Goal: Information Seeking & Learning: Learn about a topic

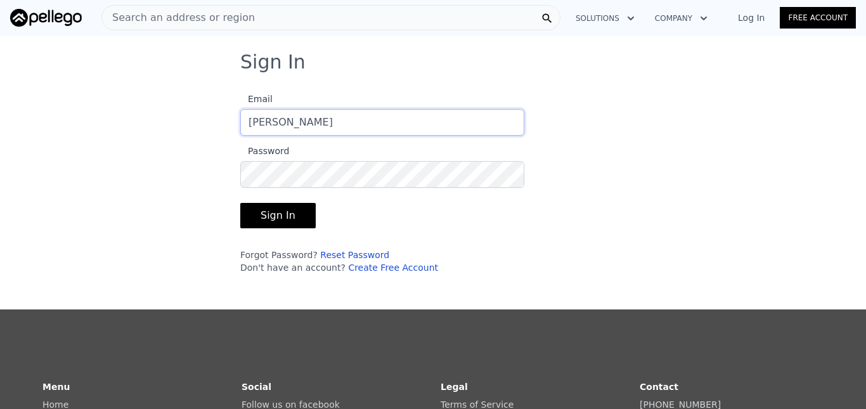
type input "[EMAIL_ADDRESS][DOMAIN_NAME]"
click at [267, 214] on button "Sign In" at bounding box center [277, 215] width 75 height 25
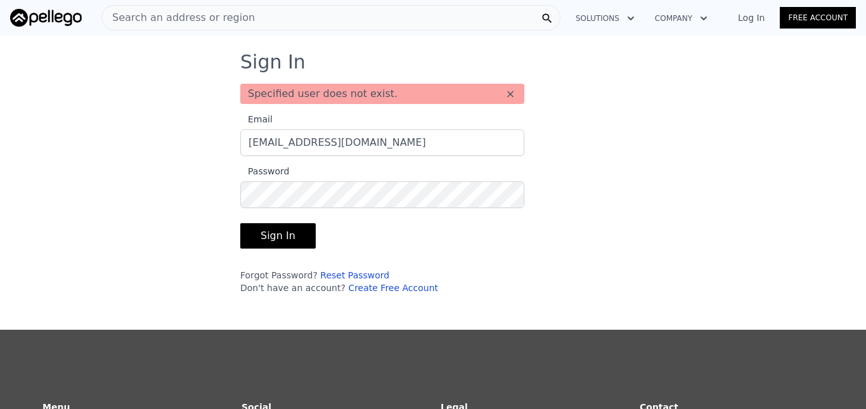
click at [802, 19] on link "Free Account" at bounding box center [818, 18] width 76 height 22
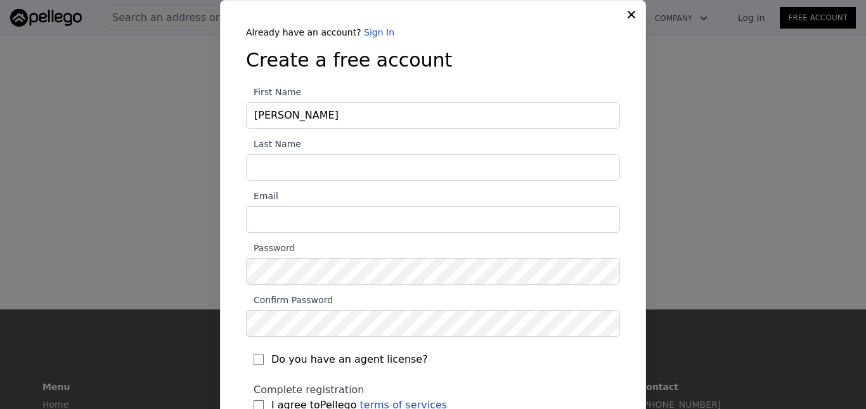
type input "bobby"
click at [271, 165] on input "Last Name" at bounding box center [433, 167] width 374 height 27
type input "nelson"
click at [258, 223] on input "Email" at bounding box center [433, 219] width 374 height 27
type input "bobbynelson36@gmail.com"
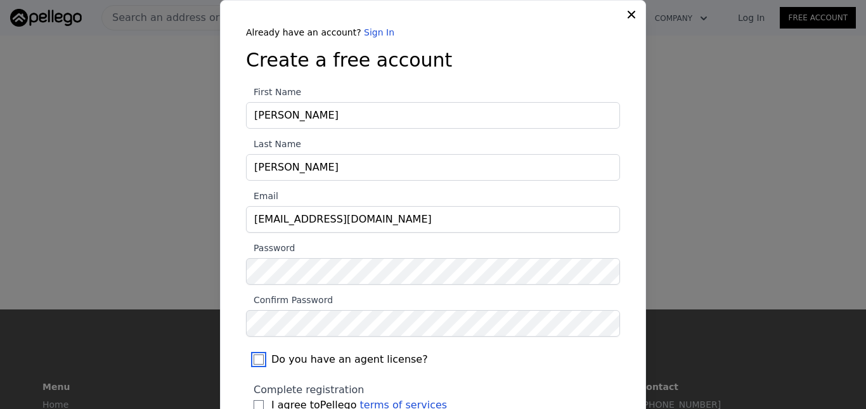
click at [254, 358] on input "Do you have an agent license?" at bounding box center [259, 360] width 10 height 10
checkbox input "true"
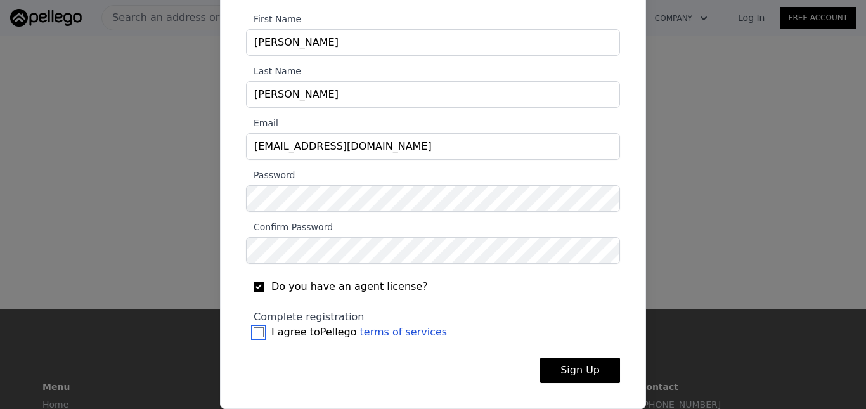
click at [254, 332] on input "I agree to Pellego terms of services" at bounding box center [259, 332] width 10 height 10
checkbox input "true"
click at [564, 368] on button "Sign Up" at bounding box center [580, 370] width 80 height 25
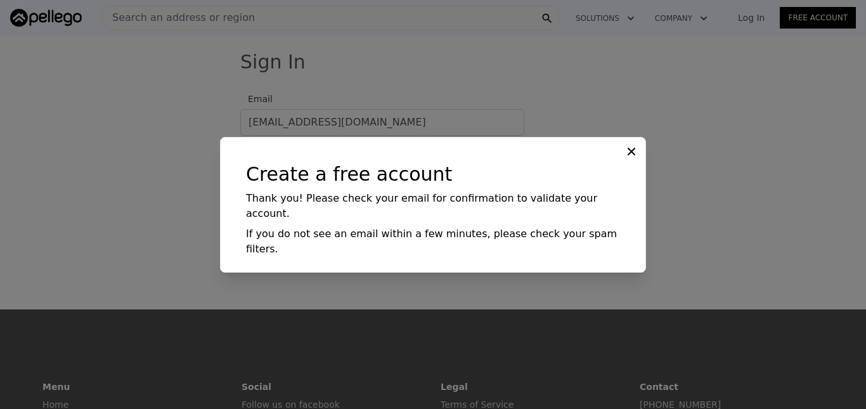
scroll to position [0, 0]
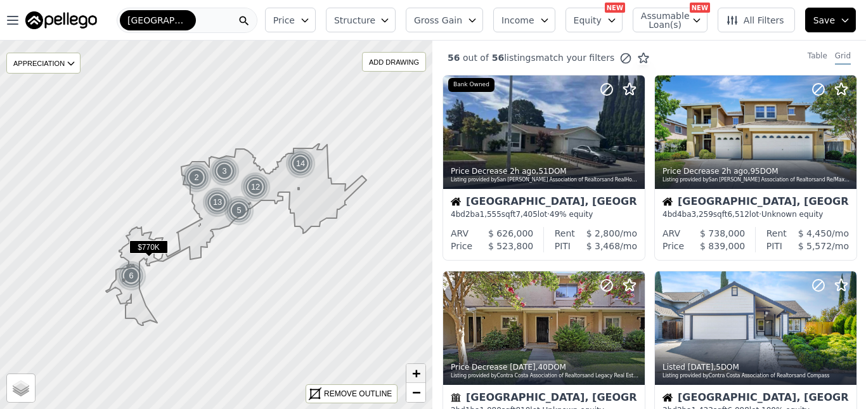
click at [415, 375] on span "+" at bounding box center [416, 373] width 8 height 16
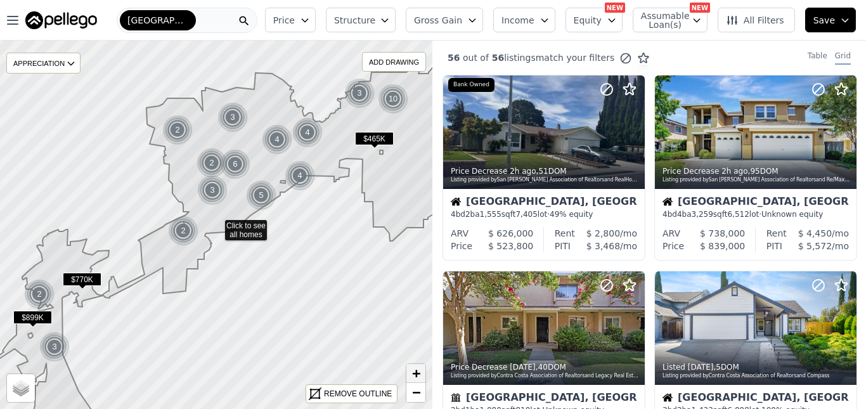
click at [415, 375] on span "+" at bounding box center [416, 373] width 8 height 16
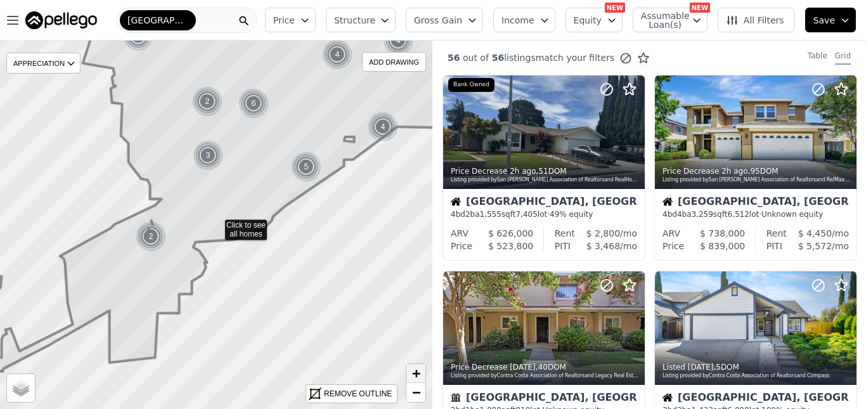
click at [415, 375] on span "+" at bounding box center [416, 373] width 8 height 16
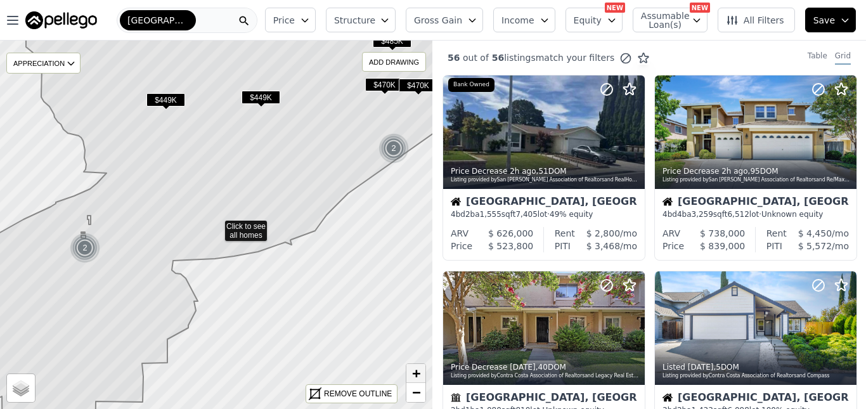
click at [415, 375] on span "+" at bounding box center [416, 373] width 8 height 16
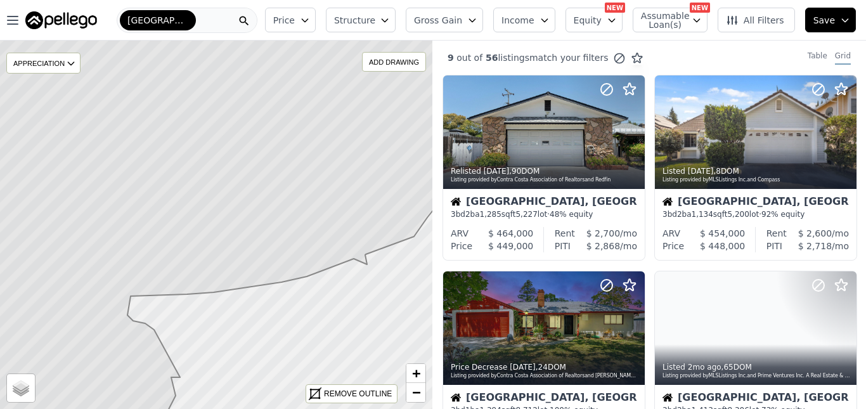
click at [319, 100] on icon at bounding box center [216, 225] width 521 height 445
drag, startPoint x: 319, startPoint y: 100, endPoint x: 246, endPoint y: 215, distance: 136.6
click at [246, 215] on icon at bounding box center [216, 225] width 521 height 445
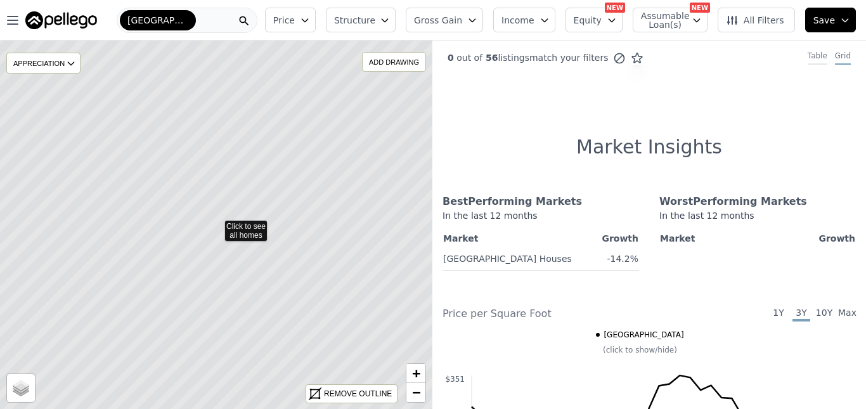
click at [813, 60] on div "Table" at bounding box center [818, 58] width 20 height 14
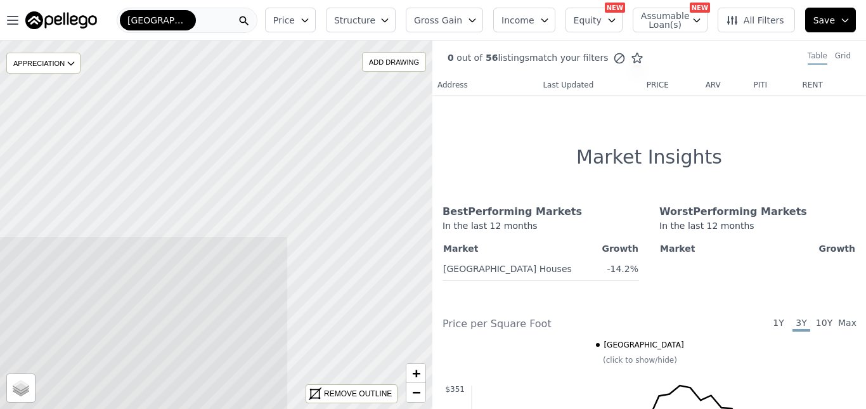
drag, startPoint x: 348, startPoint y: 176, endPoint x: 176, endPoint y: 410, distance: 289.9
click at [176, 408] on html "Open main menu Fairfield Price Structure Gross Gain Income Equity NEW Assumable…" at bounding box center [433, 204] width 866 height 409
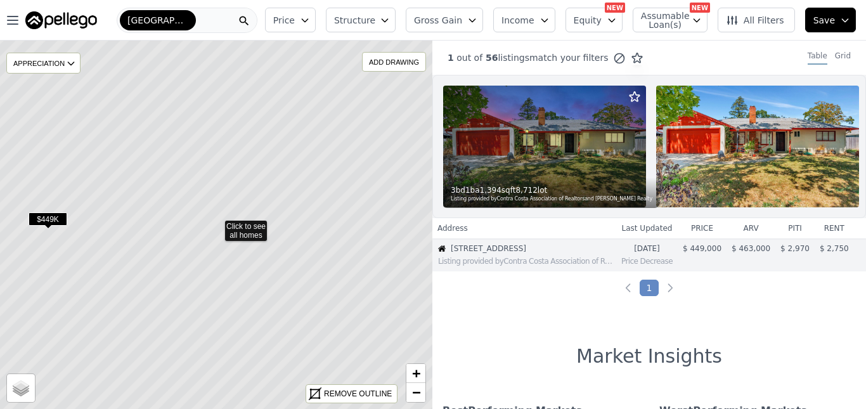
scroll to position [13, 0]
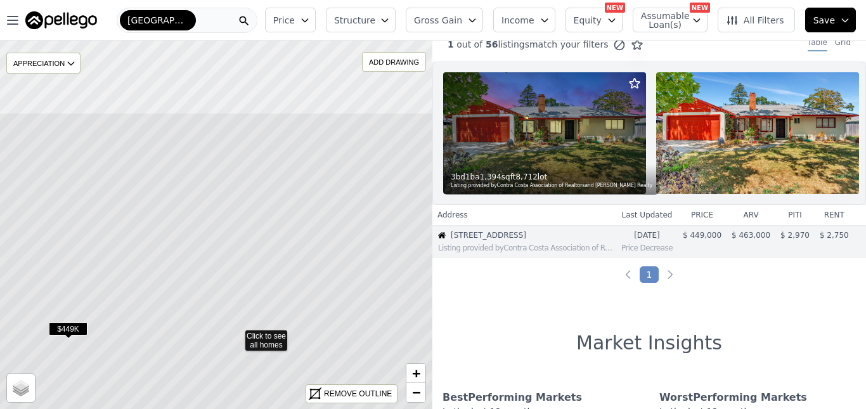
drag, startPoint x: 367, startPoint y: 224, endPoint x: 422, endPoint y: 410, distance: 193.9
click at [422, 408] on html "Open main menu Fairfield Price Structure Gross Gain Income Equity NEW Assumable…" at bounding box center [433, 204] width 866 height 409
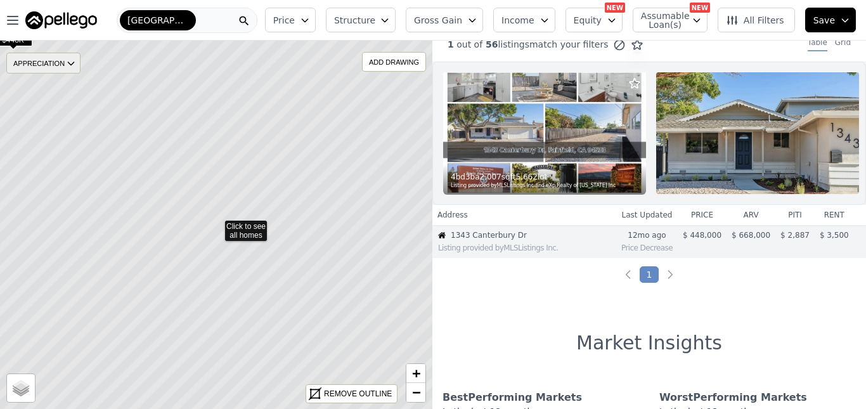
click at [76, 61] on icon at bounding box center [71, 63] width 10 height 10
click at [66, 82] on div "None" at bounding box center [53, 83] width 38 height 18
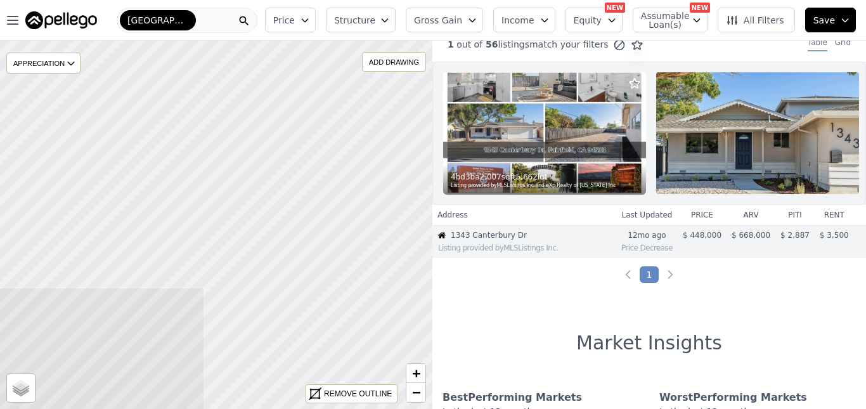
drag, startPoint x: 272, startPoint y: 125, endPoint x: 0, endPoint y: 410, distance: 393.9
click at [0, 408] on html "Open main menu Fairfield Price Structure Gross Gain Income Equity NEW Assumable…" at bounding box center [433, 204] width 866 height 409
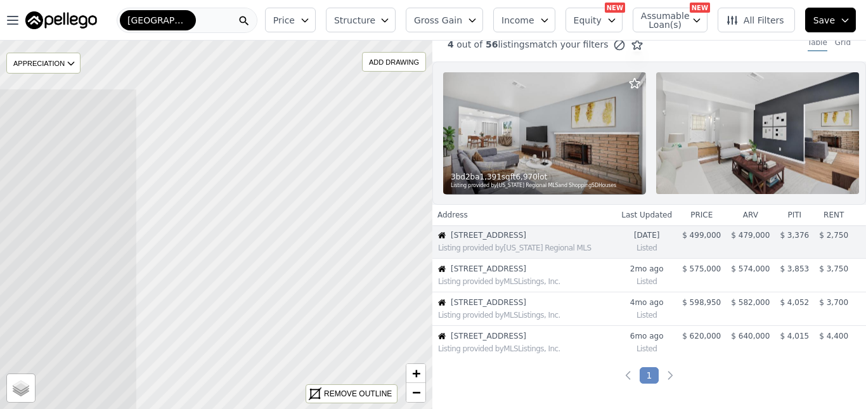
drag, startPoint x: 339, startPoint y: 136, endPoint x: 0, endPoint y: 222, distance: 350.0
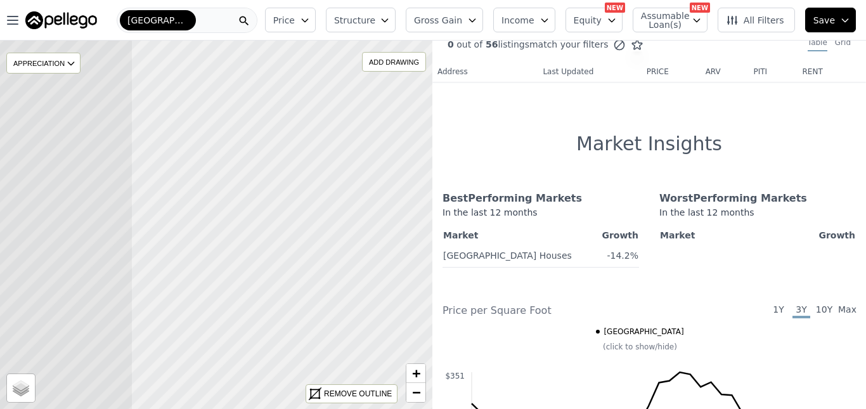
drag, startPoint x: 407, startPoint y: 218, endPoint x: 63, endPoint y: 209, distance: 343.9
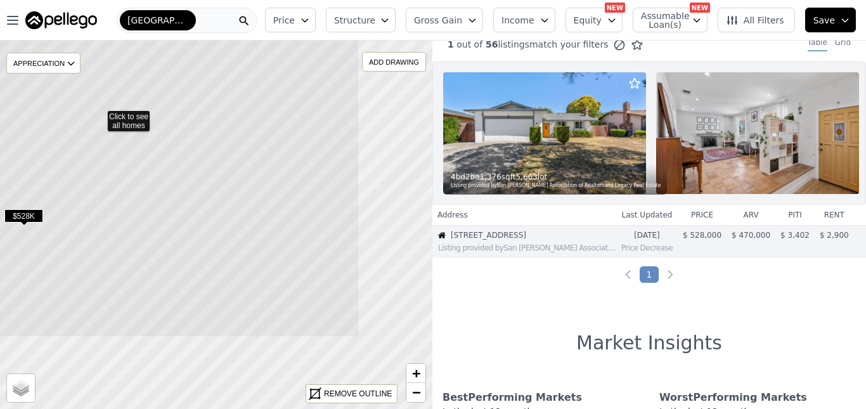
drag, startPoint x: 372, startPoint y: 213, endPoint x: 256, endPoint y: 95, distance: 166.0
click at [256, 95] on icon at bounding box center [98, 115] width 521 height 445
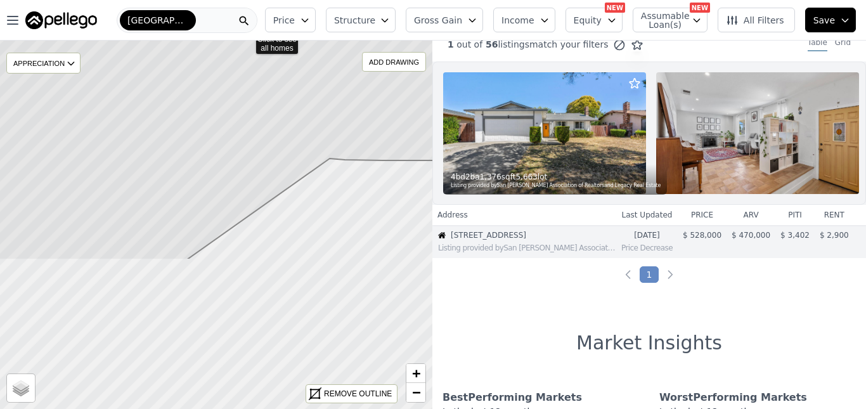
drag, startPoint x: 292, startPoint y: 302, endPoint x: 324, endPoint y: 115, distance: 189.7
click at [324, 115] on icon at bounding box center [247, 37] width 521 height 445
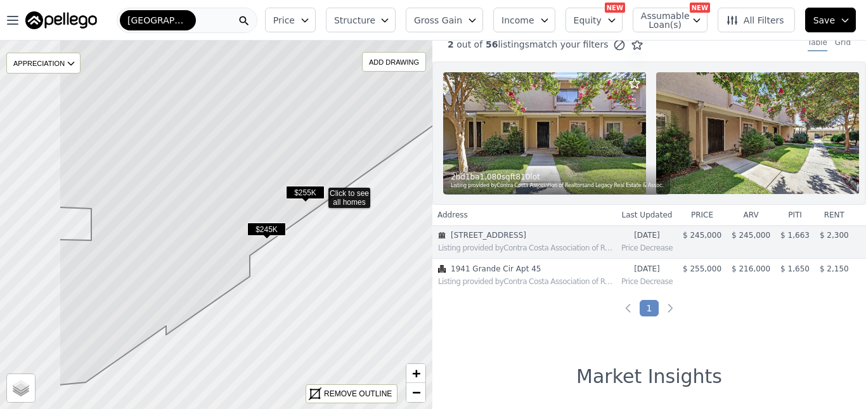
drag, startPoint x: 134, startPoint y: 209, endPoint x: 238, endPoint y: 176, distance: 108.5
click at [238, 176] on icon at bounding box center [319, 177] width 521 height 415
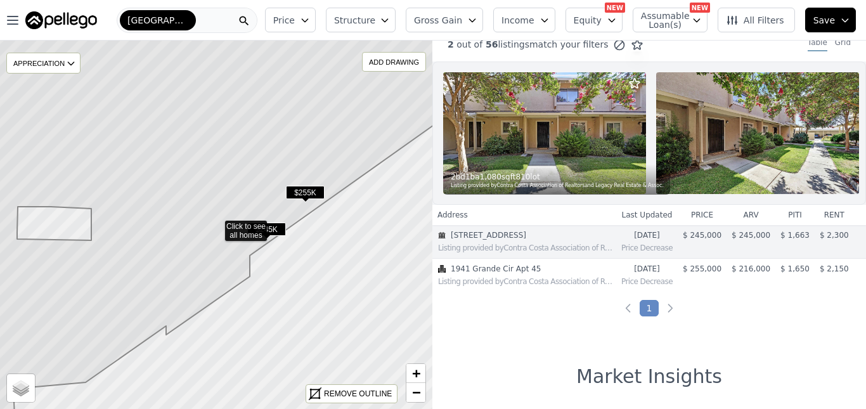
click at [303, 188] on span "$255K" at bounding box center [305, 192] width 39 height 13
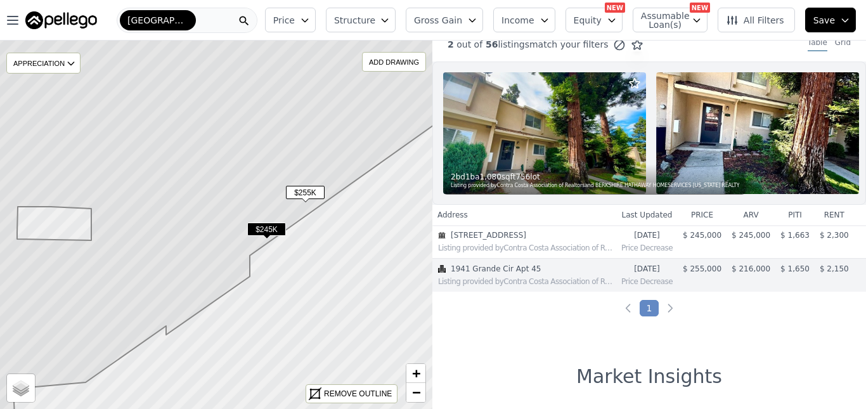
scroll to position [47, 0]
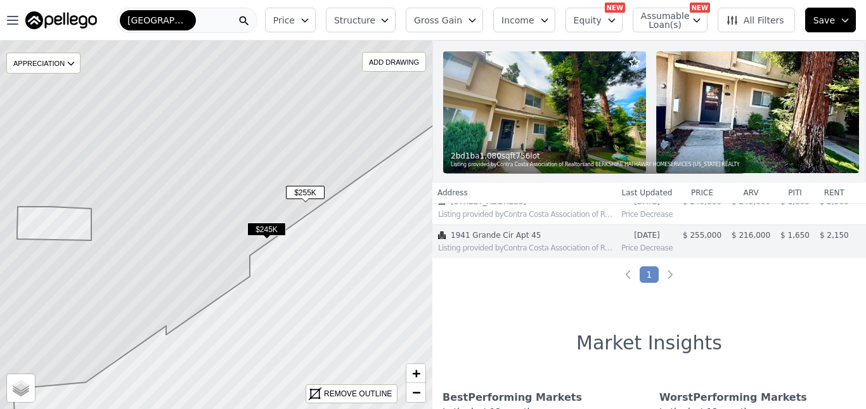
click at [266, 230] on span "$245K" at bounding box center [266, 229] width 39 height 13
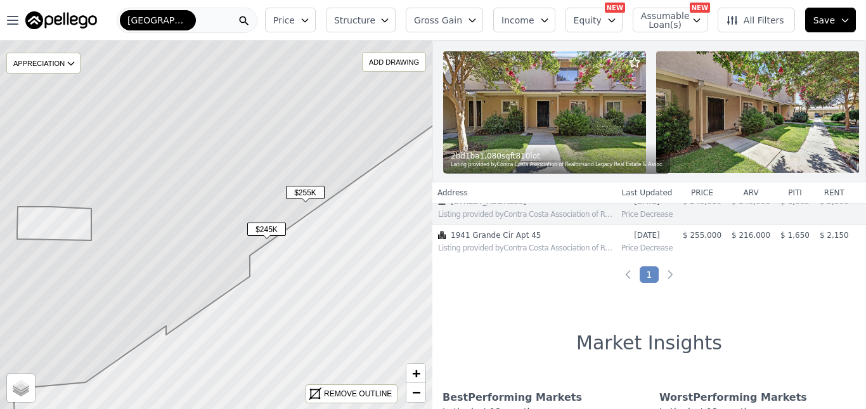
scroll to position [13, 0]
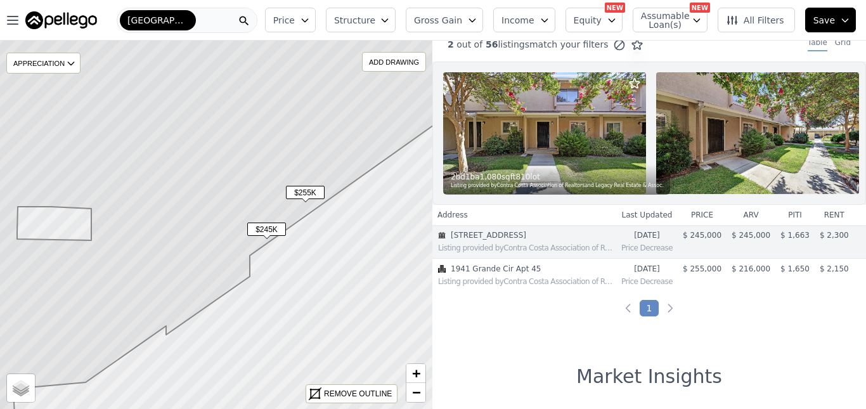
click at [574, 152] on img at bounding box center [544, 133] width 203 height 122
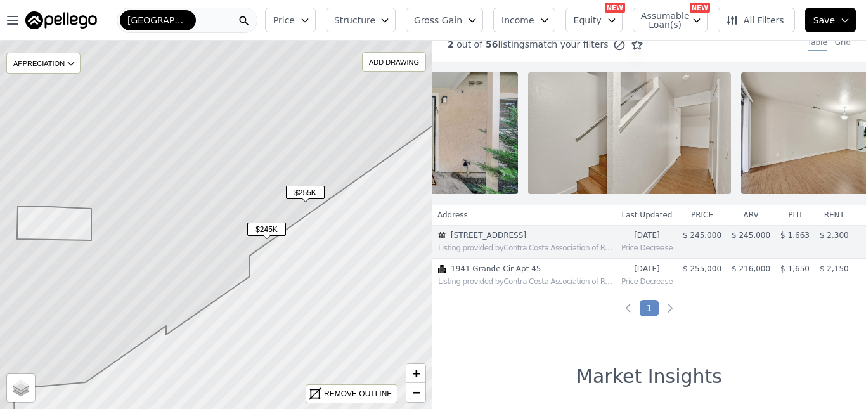
scroll to position [0, 1006]
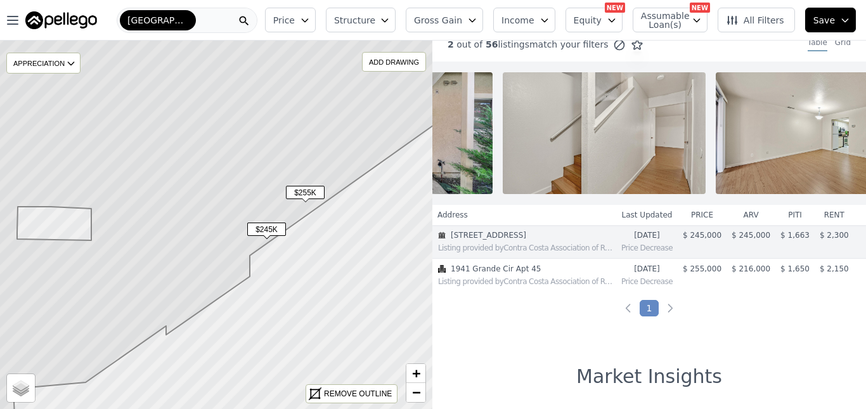
click at [585, 252] on div "Listing provided by Contra Costa Association of Realtors" at bounding box center [524, 246] width 183 height 13
click at [750, 240] on span "$ 245,000" at bounding box center [751, 235] width 39 height 9
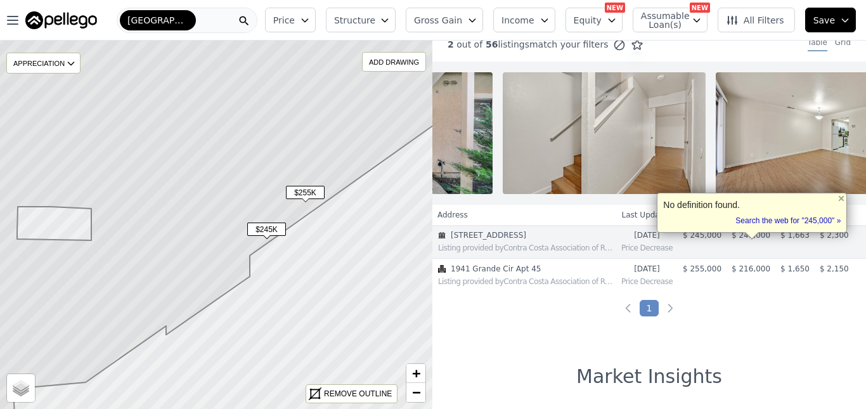
click at [578, 253] on div "Listing provided by Contra Costa Association of Realtors" at bounding box center [527, 248] width 178 height 10
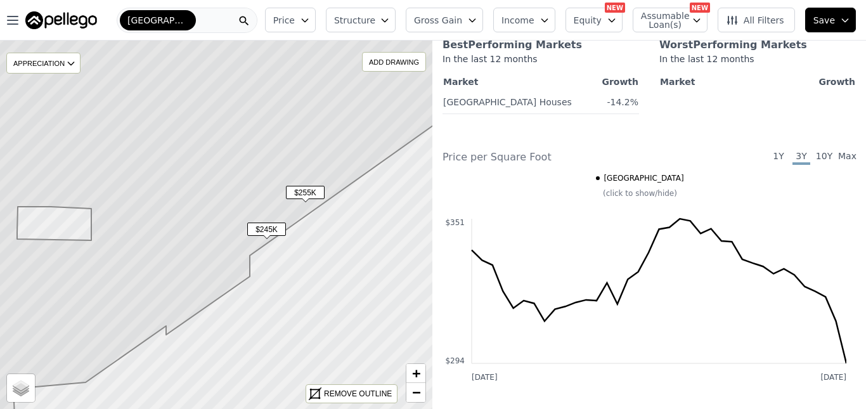
scroll to position [0, 0]
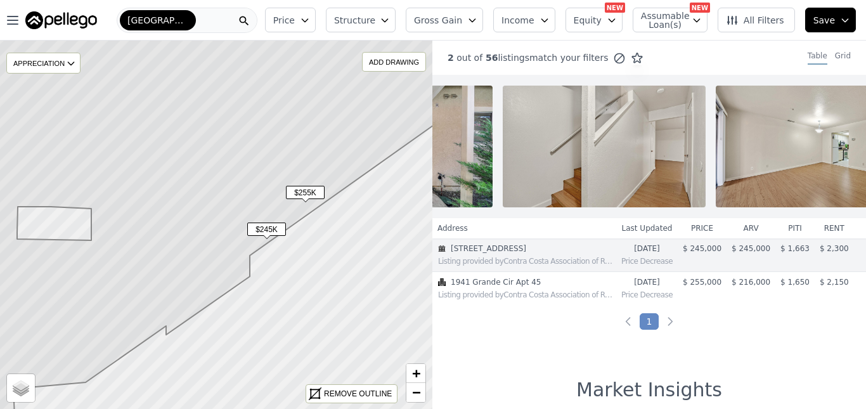
click at [310, 23] on icon "button" at bounding box center [305, 20] width 10 height 10
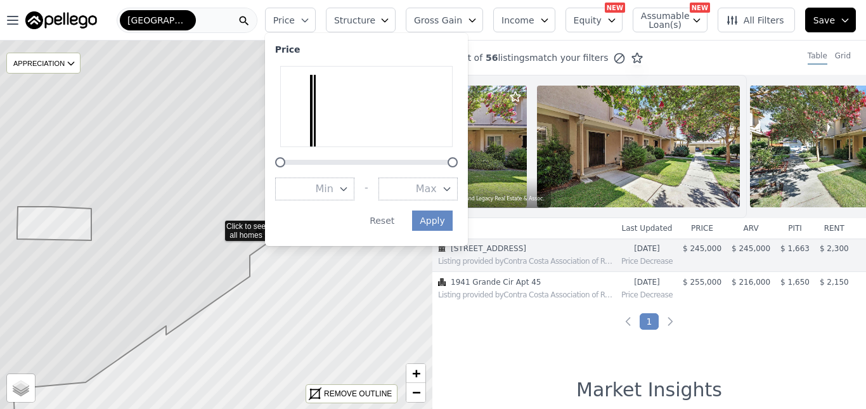
click at [310, 23] on icon "button" at bounding box center [305, 20] width 10 height 10
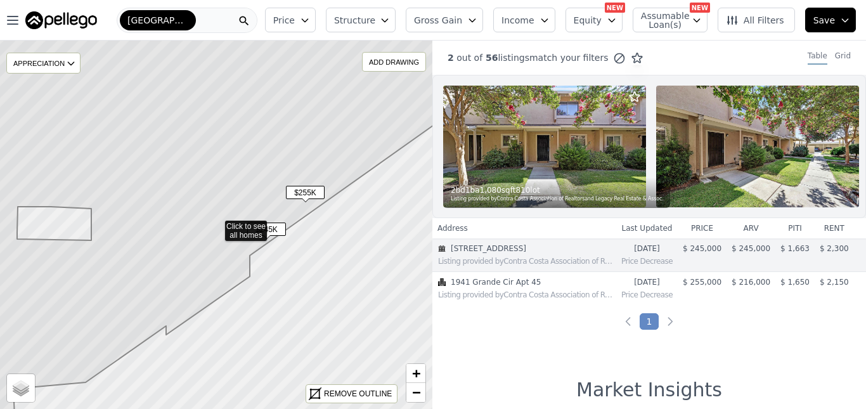
click at [462, 25] on span "Gross Gain" at bounding box center [438, 20] width 48 height 13
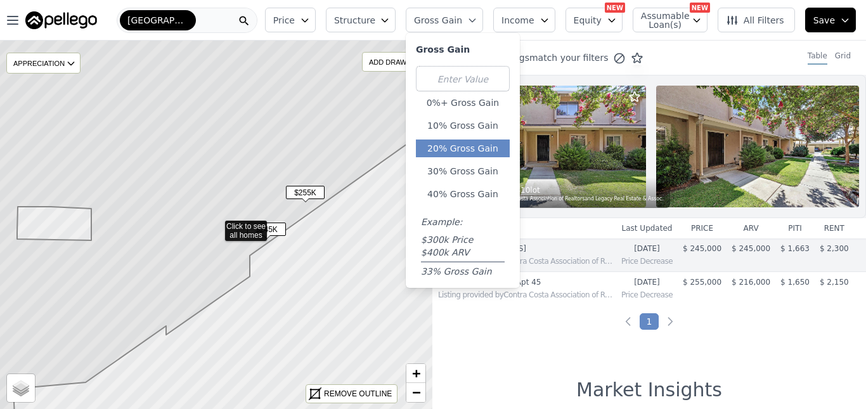
click at [467, 143] on button "20% Gross Gain" at bounding box center [463, 149] width 94 height 18
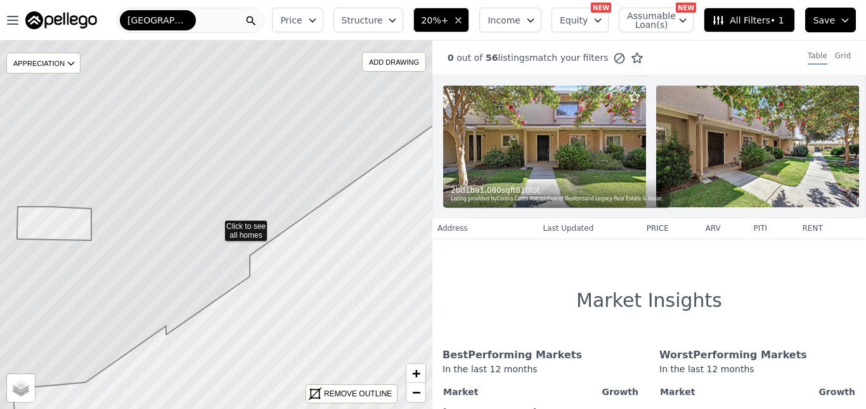
click at [580, 134] on img at bounding box center [544, 147] width 203 height 122
drag, startPoint x: 748, startPoint y: 1, endPoint x: 537, endPoint y: 297, distance: 363.8
click at [537, 297] on div "0 out of 56 listings match your filters Table Grid 2 bd 1 ba 1,080 sqft 810 lot…" at bounding box center [650, 245] width 434 height 409
drag, startPoint x: 863, startPoint y: 86, endPoint x: 417, endPoint y: 396, distance: 543.2
click at [417, 396] on span "−" at bounding box center [416, 392] width 8 height 16
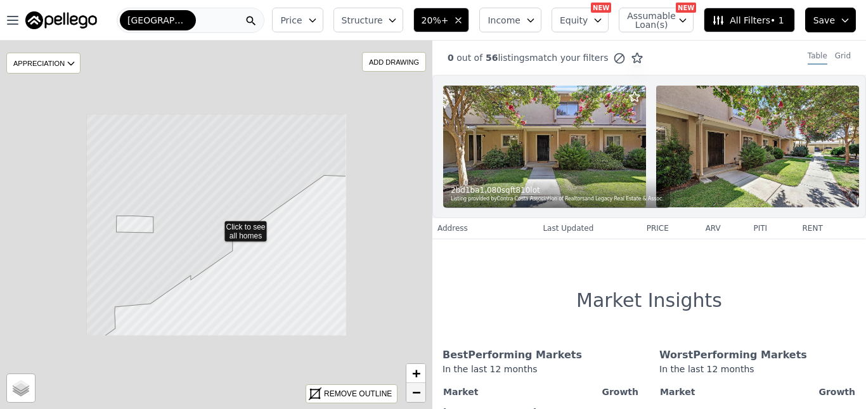
click at [417, 396] on span "−" at bounding box center [416, 392] width 8 height 16
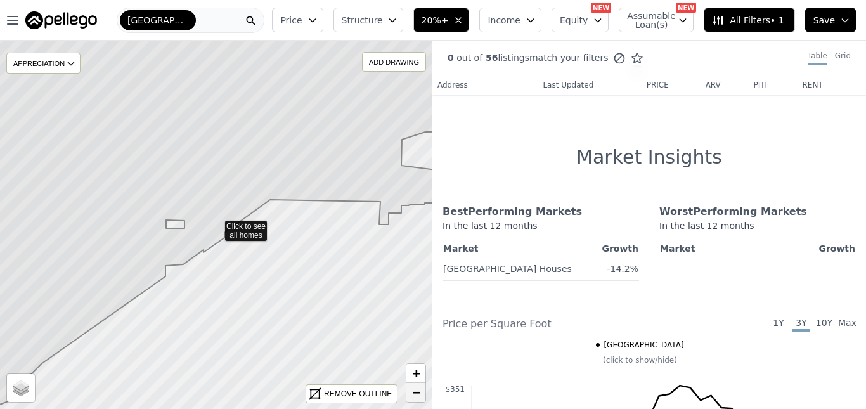
click at [417, 396] on span "−" at bounding box center [416, 392] width 8 height 16
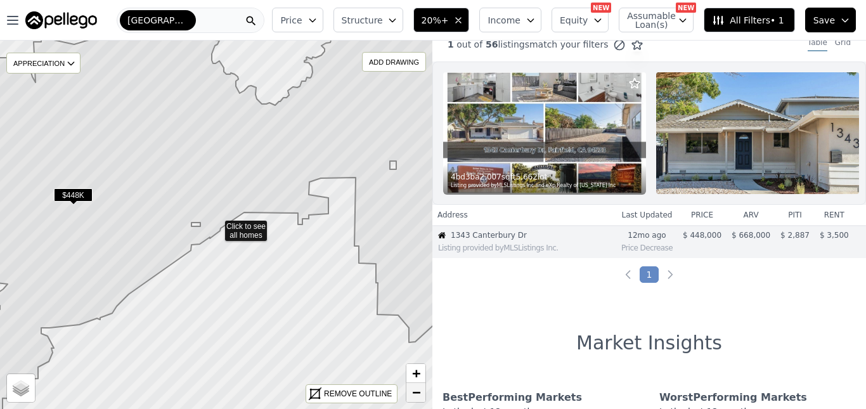
click at [417, 396] on span "−" at bounding box center [416, 392] width 8 height 16
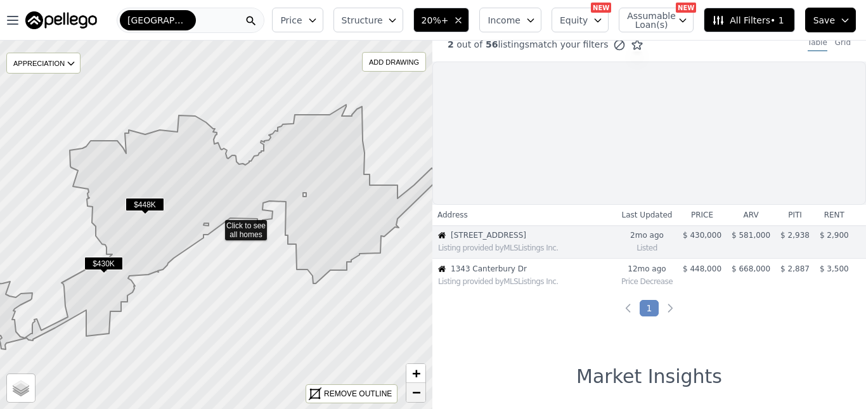
scroll to position [4, 0]
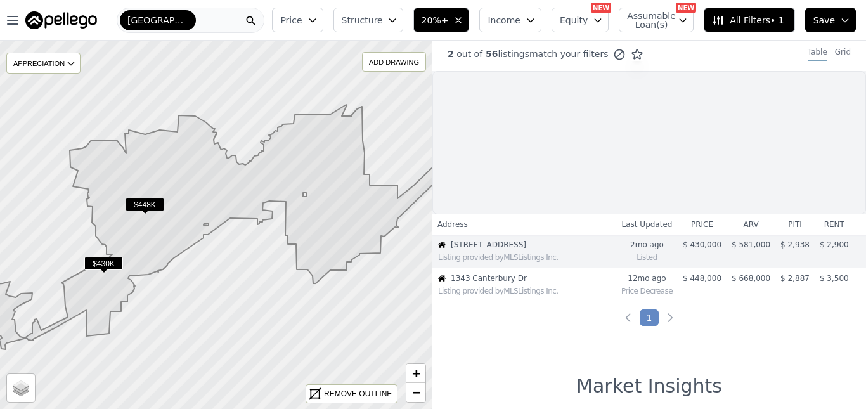
click at [146, 200] on span "$448K" at bounding box center [145, 204] width 39 height 13
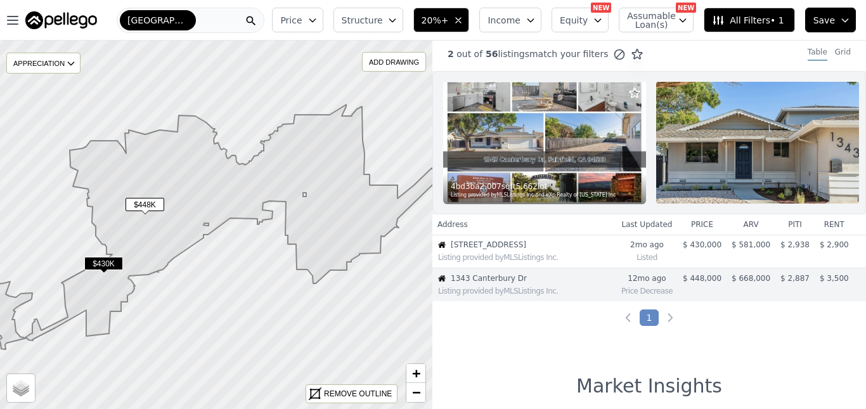
scroll to position [47, 0]
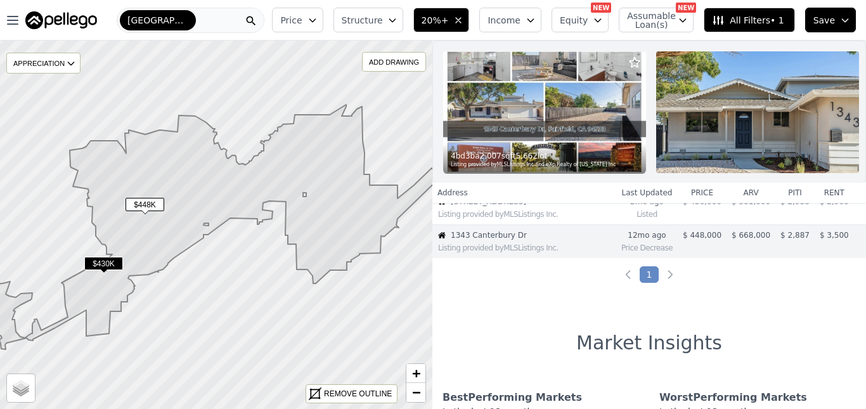
click at [318, 16] on icon "button" at bounding box center [313, 20] width 10 height 10
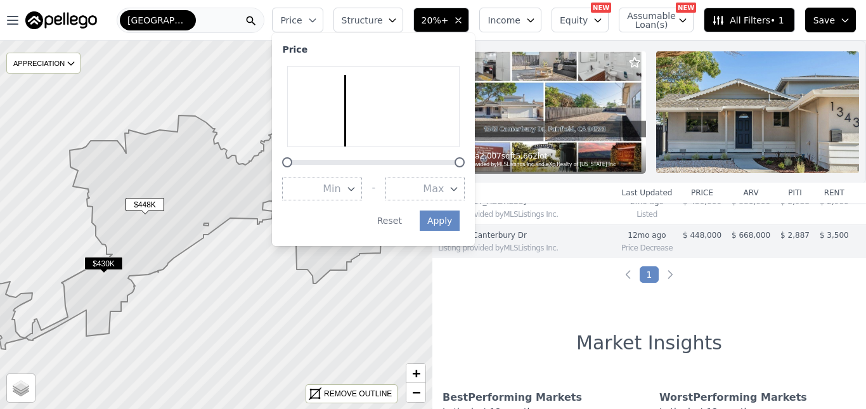
click at [395, 21] on icon "button" at bounding box center [392, 20] width 6 height 3
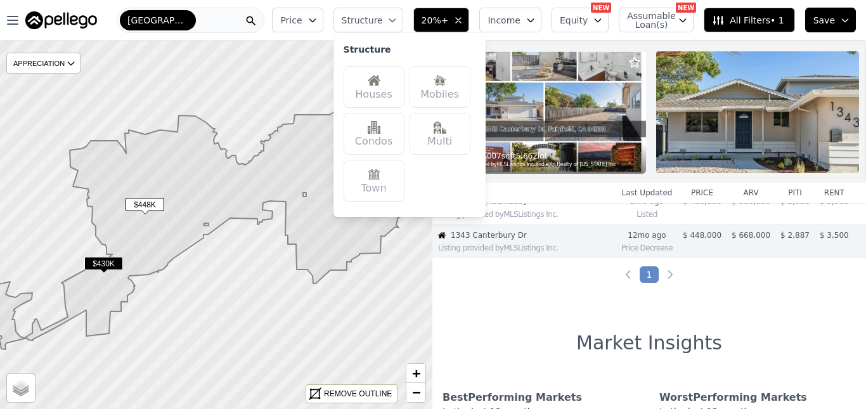
click at [385, 88] on div "Houses" at bounding box center [374, 87] width 61 height 42
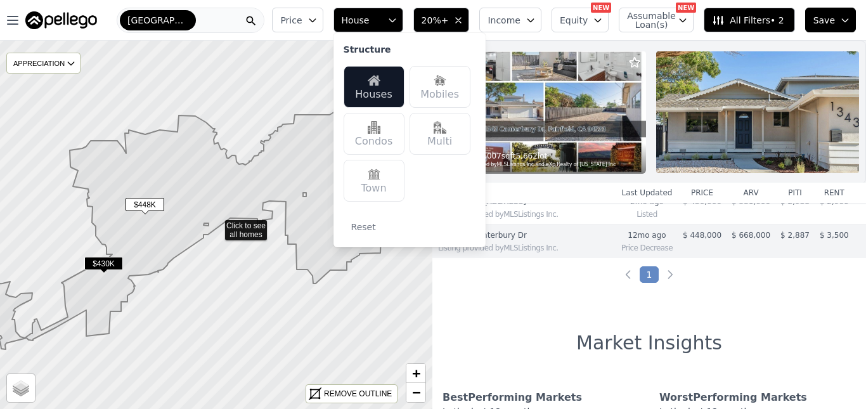
click at [439, 91] on div "Mobiles" at bounding box center [440, 87] width 61 height 42
click at [393, 134] on div "Condos" at bounding box center [374, 134] width 61 height 42
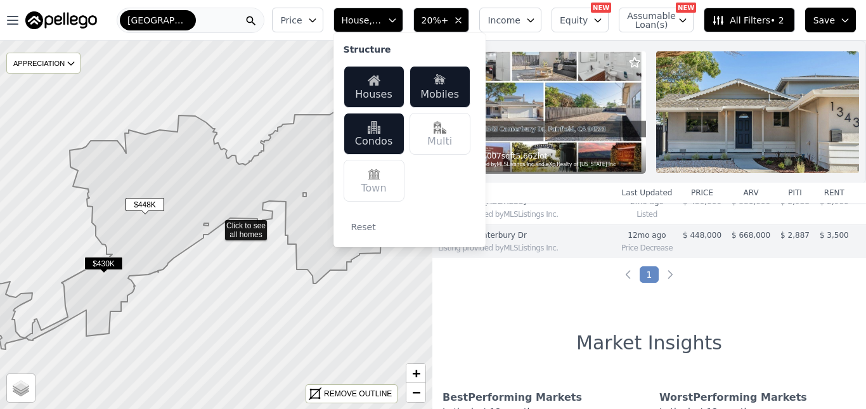
click at [533, 20] on icon "button" at bounding box center [531, 20] width 6 height 3
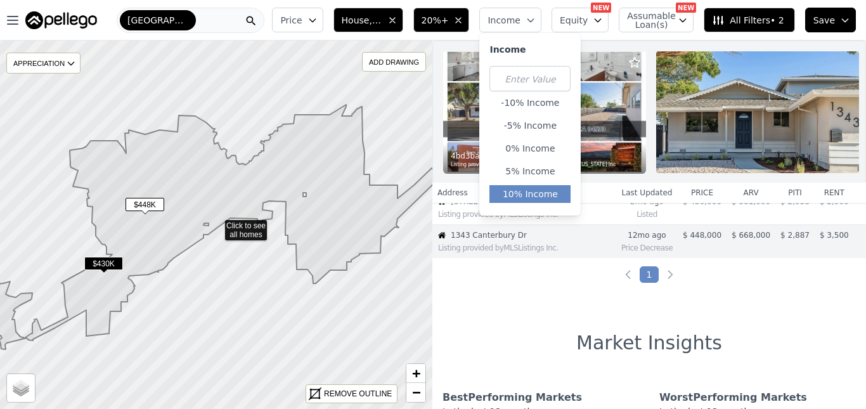
click at [548, 193] on button "10% Income" at bounding box center [530, 194] width 81 height 18
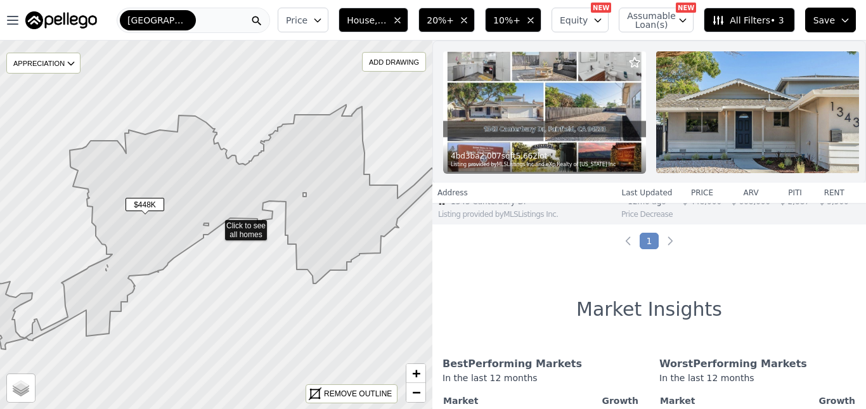
scroll to position [13, 0]
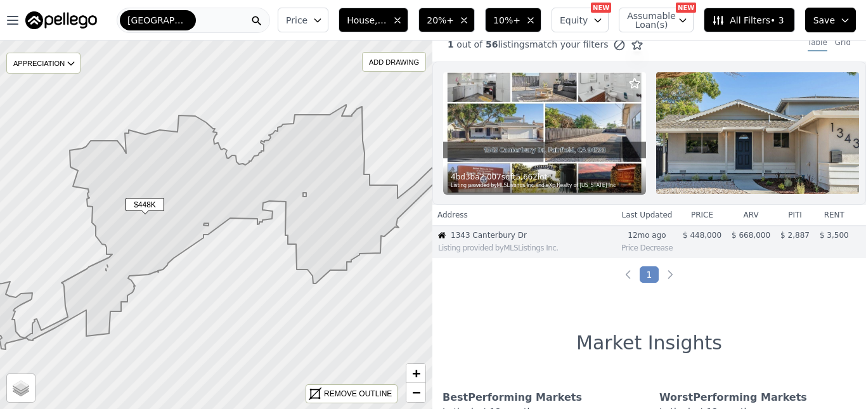
click at [469, 20] on icon "button" at bounding box center [464, 20] width 10 height 10
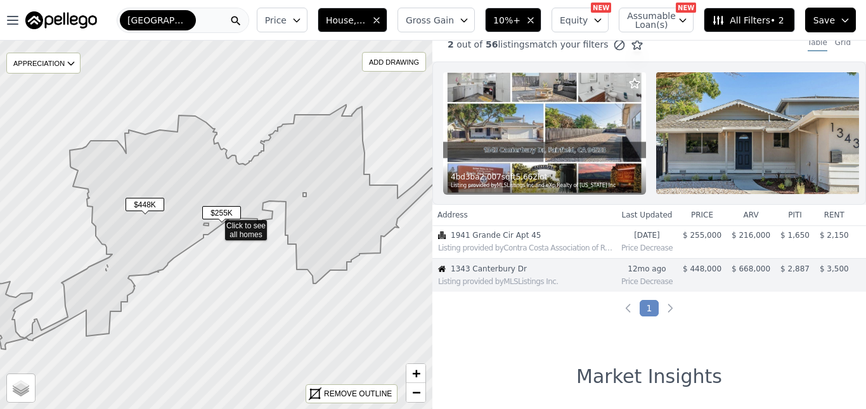
scroll to position [47, 0]
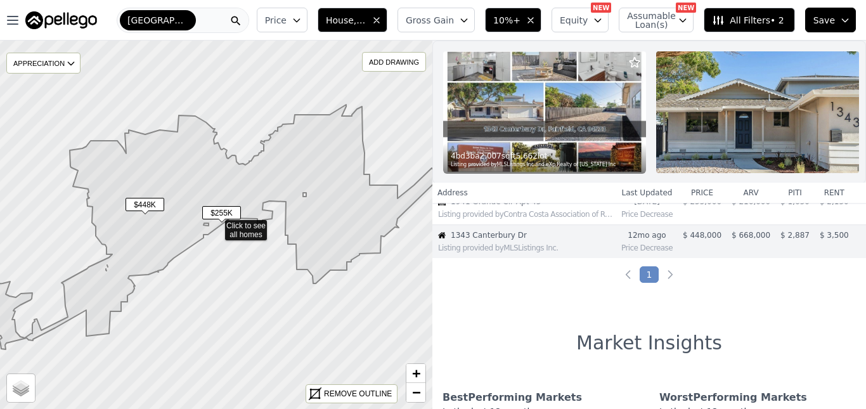
click at [469, 17] on button "Gross Gain" at bounding box center [436, 20] width 77 height 25
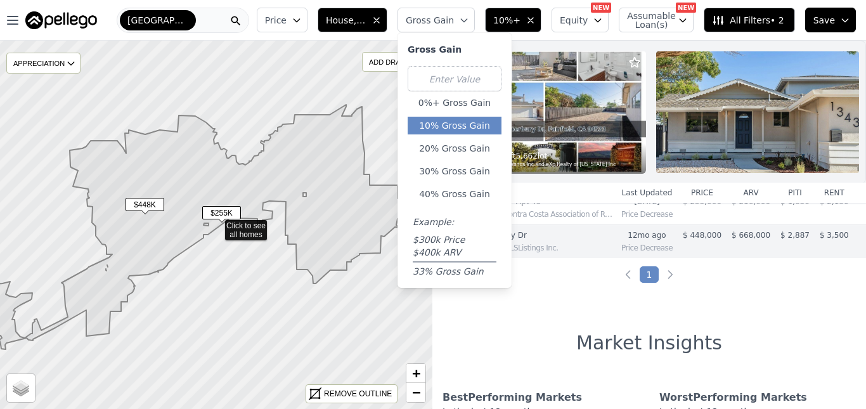
click at [470, 124] on button "10% Gross Gain" at bounding box center [455, 126] width 94 height 18
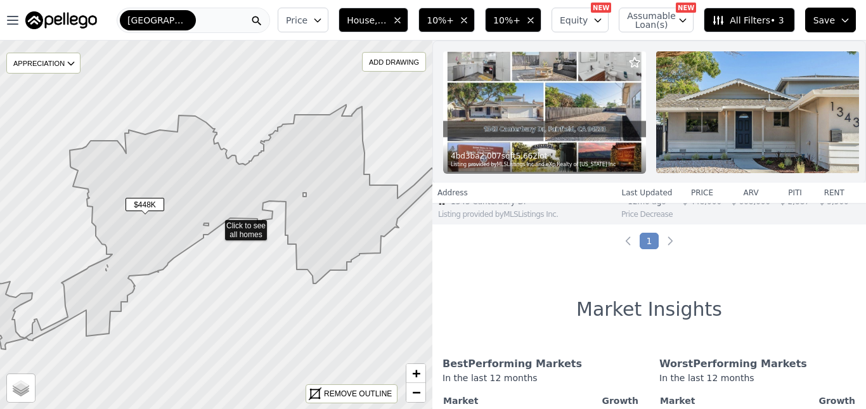
scroll to position [13, 0]
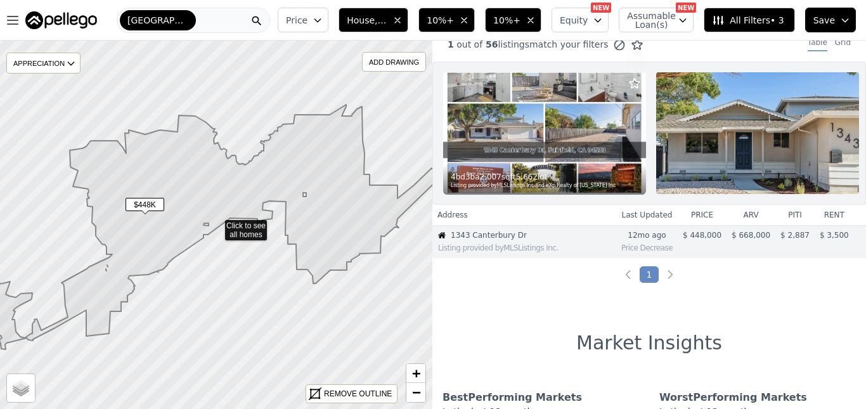
click at [469, 19] on icon "button" at bounding box center [464, 20] width 10 height 10
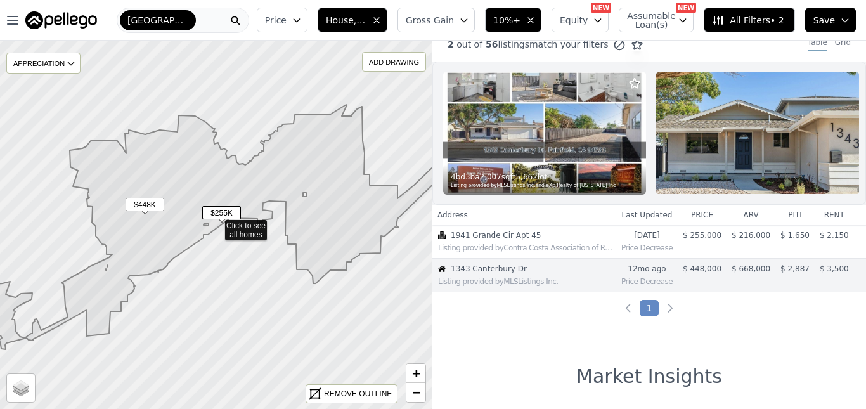
scroll to position [47, 0]
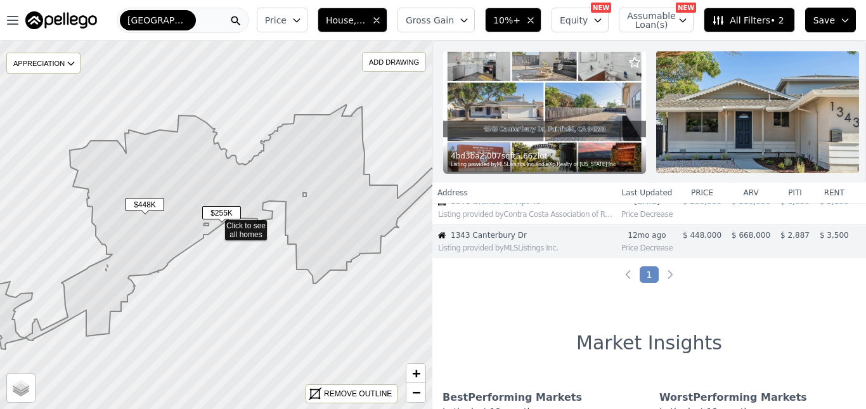
click at [454, 19] on span "Gross Gain" at bounding box center [430, 20] width 48 height 13
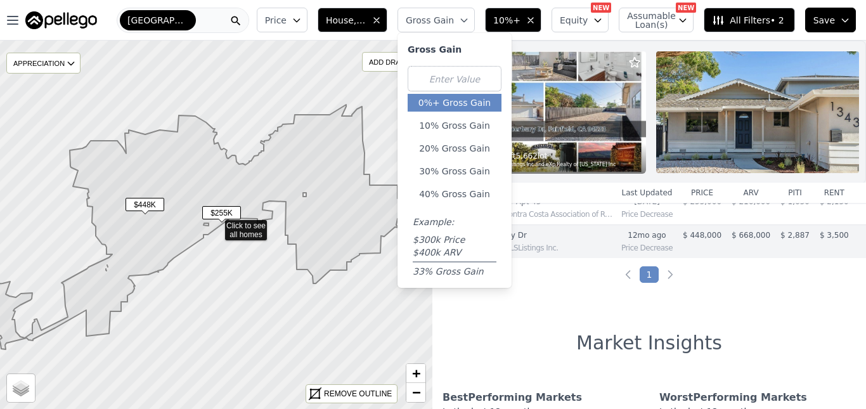
click at [452, 101] on button "0%+ Gross Gain" at bounding box center [455, 103] width 94 height 18
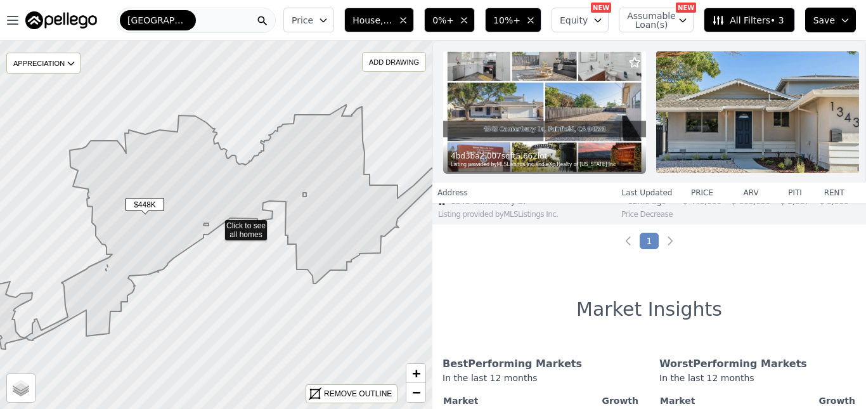
scroll to position [13, 0]
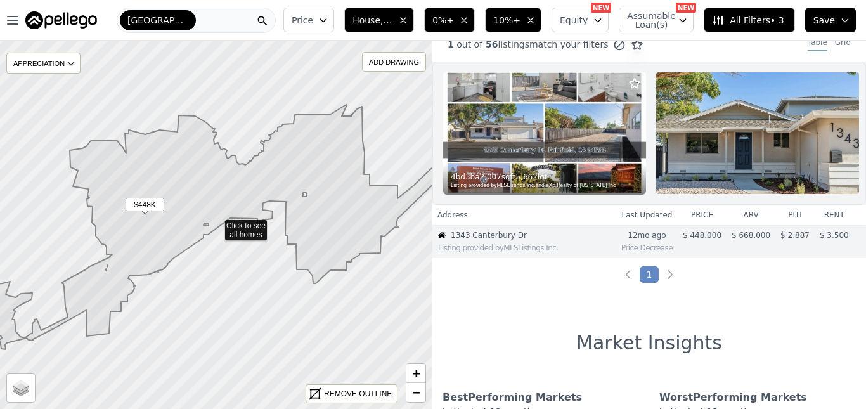
click at [536, 17] on icon "button" at bounding box center [531, 20] width 10 height 10
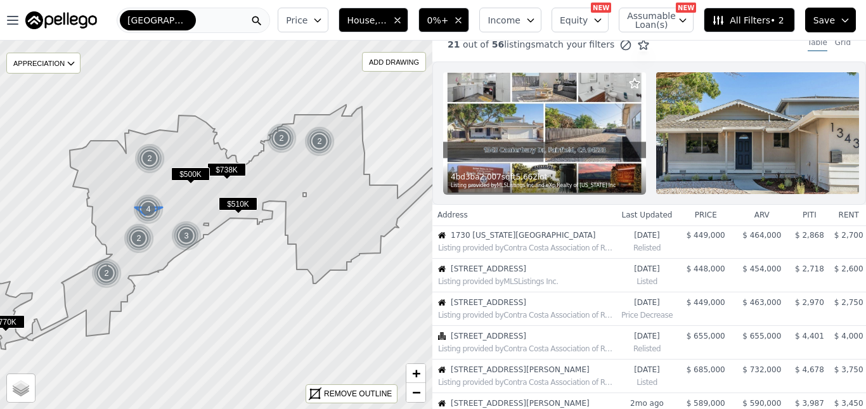
click at [143, 207] on img at bounding box center [148, 209] width 31 height 30
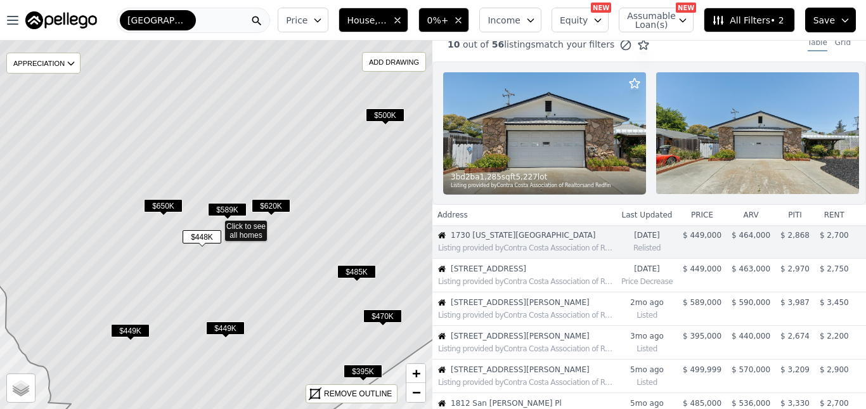
click at [366, 366] on span "$395K" at bounding box center [363, 371] width 39 height 13
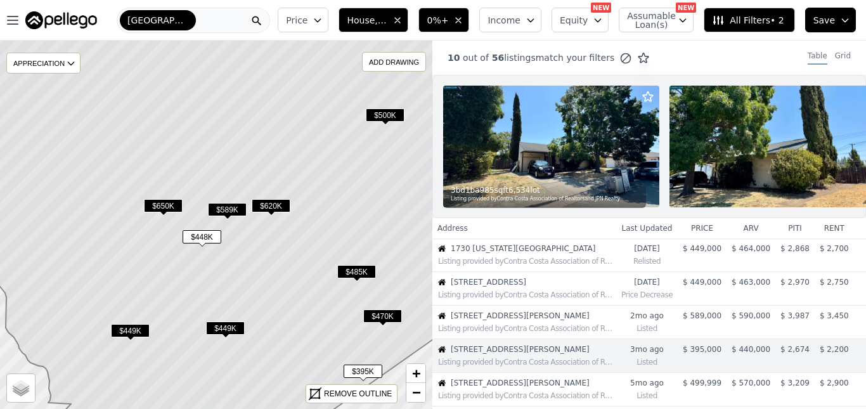
drag, startPoint x: 162, startPoint y: 20, endPoint x: 152, endPoint y: 19, distance: 9.5
click at [152, 19] on div "[GEOGRAPHIC_DATA]" at bounding box center [158, 20] width 76 height 20
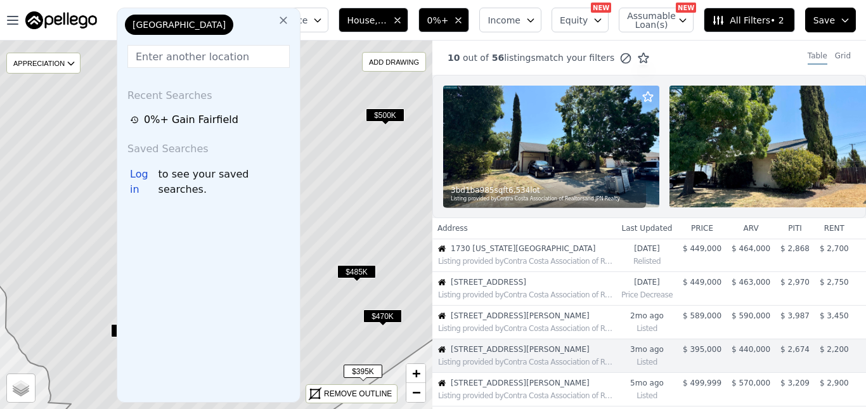
click at [211, 55] on input "text" at bounding box center [208, 56] width 162 height 23
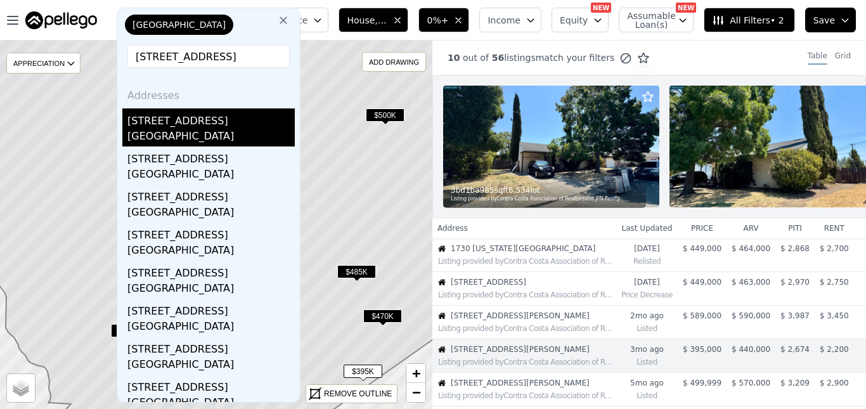
type input "1930 Grande Cir unit 86"
click at [176, 125] on div "[STREET_ADDRESS]" at bounding box center [210, 118] width 167 height 20
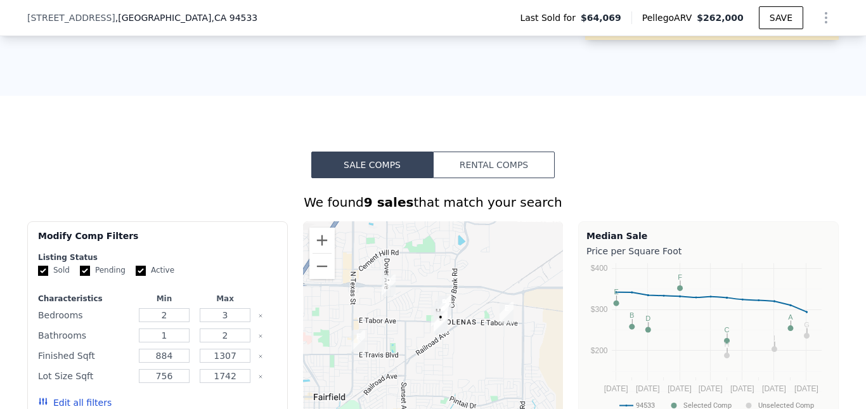
scroll to position [629, 0]
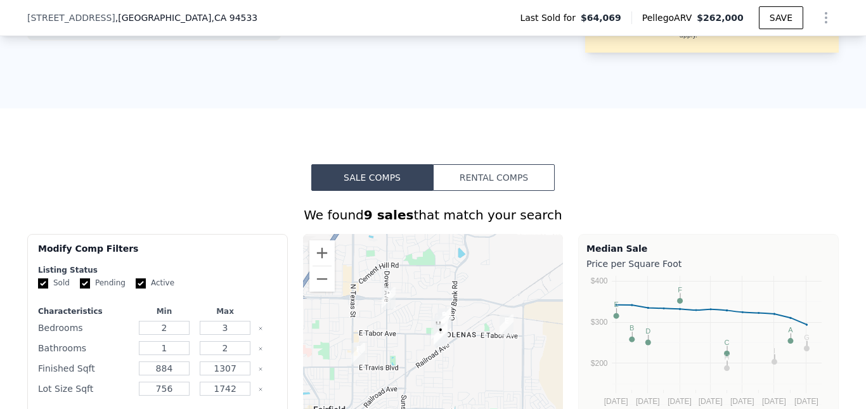
click at [511, 181] on button "Rental Comps" at bounding box center [494, 177] width 122 height 27
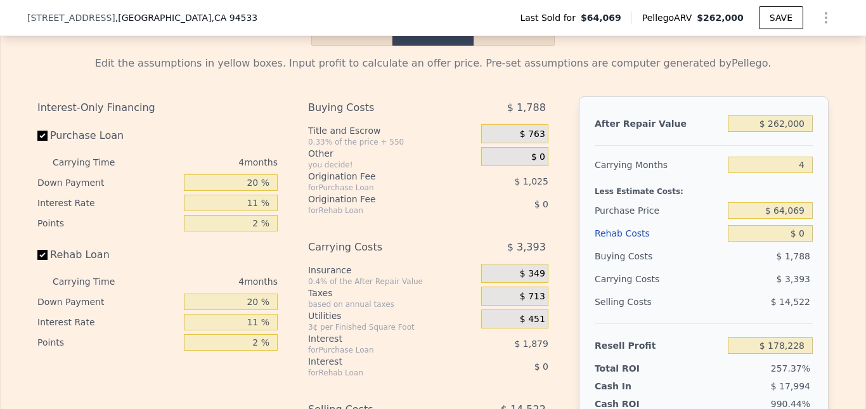
scroll to position [1527, 0]
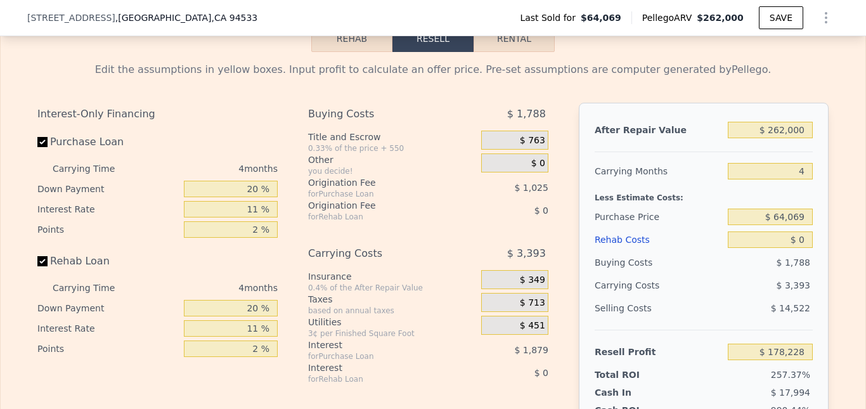
click at [354, 52] on button "Rehab" at bounding box center [351, 38] width 81 height 27
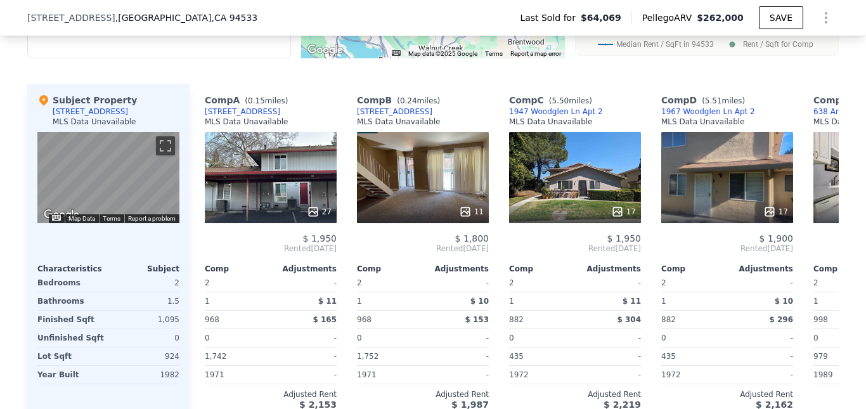
scroll to position [1502, 0]
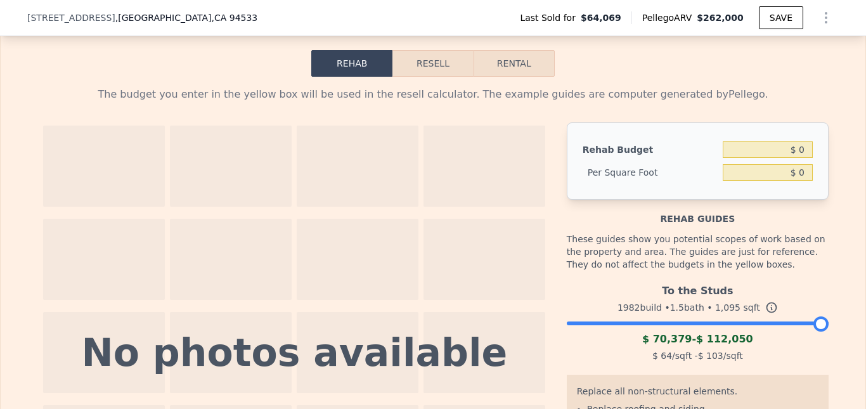
click at [513, 77] on button "Rental" at bounding box center [514, 63] width 81 height 27
select select "30"
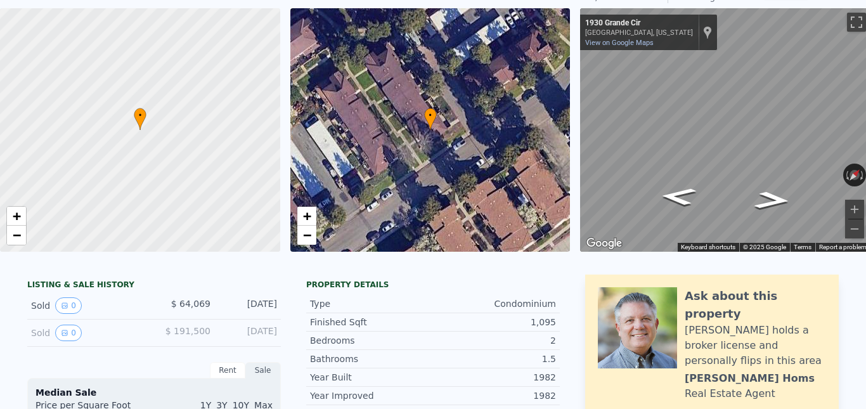
scroll to position [4, 0]
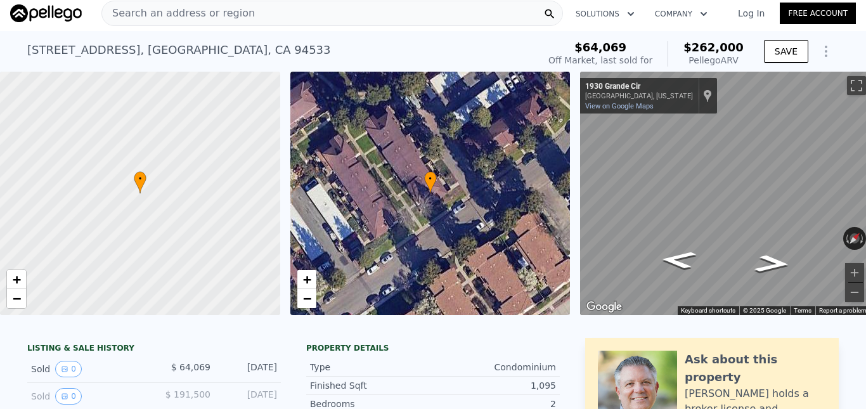
click at [826, 55] on icon "Show Options" at bounding box center [826, 51] width 1 height 10
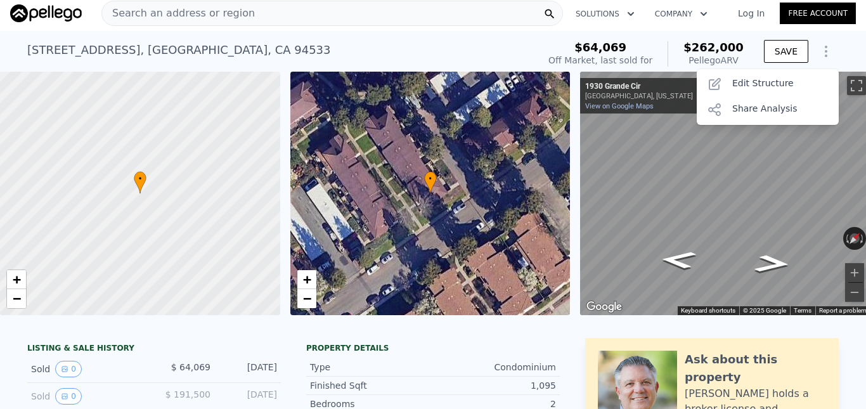
click at [826, 55] on icon "Show Options" at bounding box center [826, 51] width 1 height 10
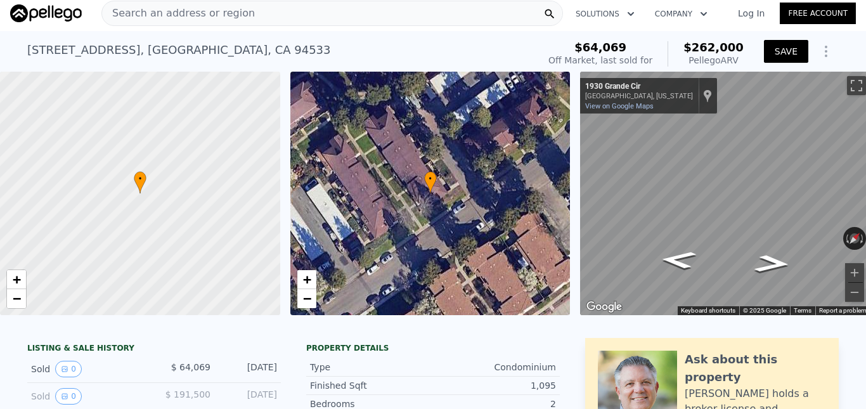
click at [792, 49] on button "SAVE" at bounding box center [786, 51] width 44 height 23
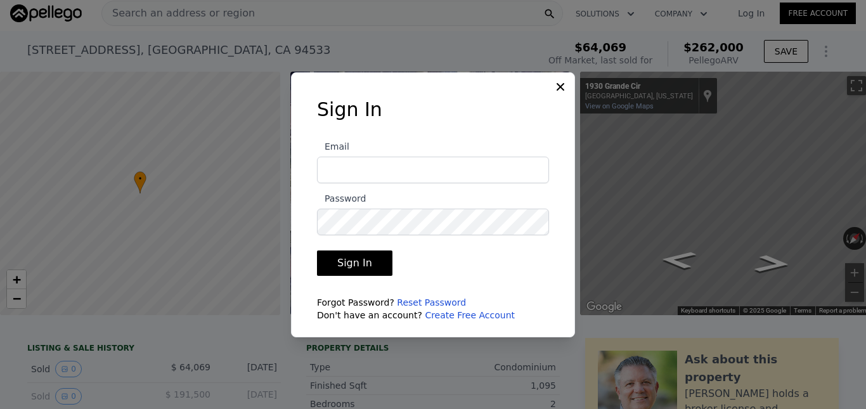
type input "bobbynelson36@gmail.com"
click at [359, 265] on button "Sign In" at bounding box center [354, 263] width 75 height 25
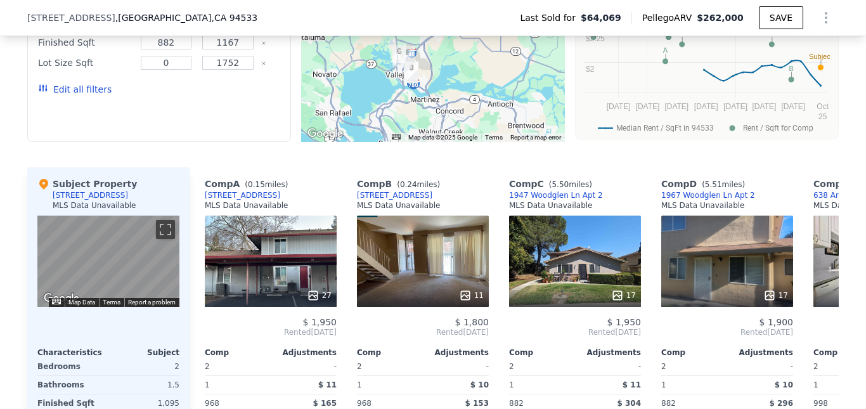
scroll to position [1243, 0]
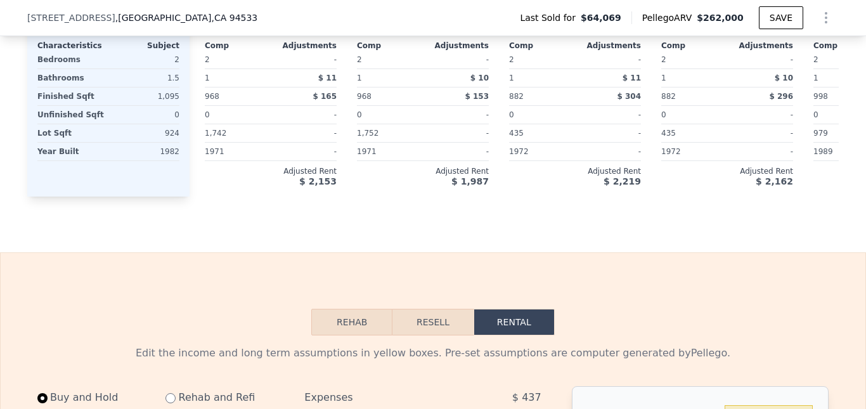
click at [429, 336] on button "Resell" at bounding box center [433, 322] width 81 height 27
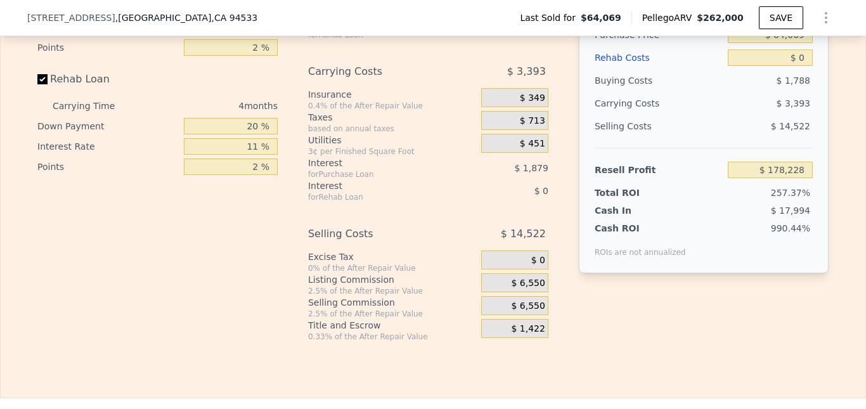
scroll to position [1634, 0]
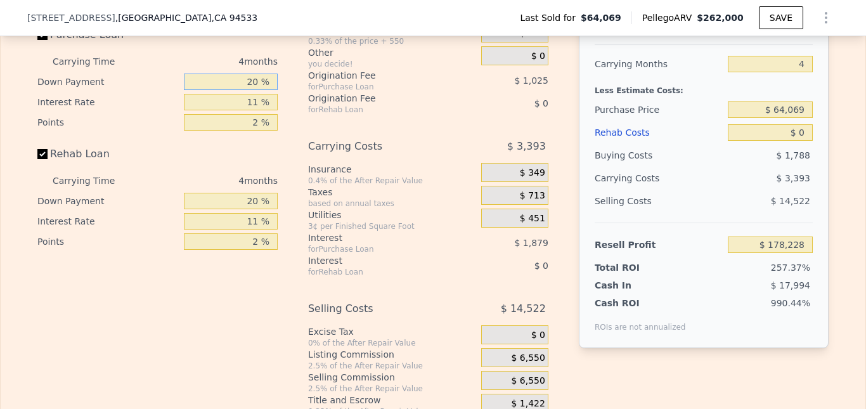
click at [258, 90] on input "20 %" at bounding box center [231, 82] width 94 height 16
type input "2 %"
type input "$ 177,573"
type input "0 %"
type input "$ 177,504"
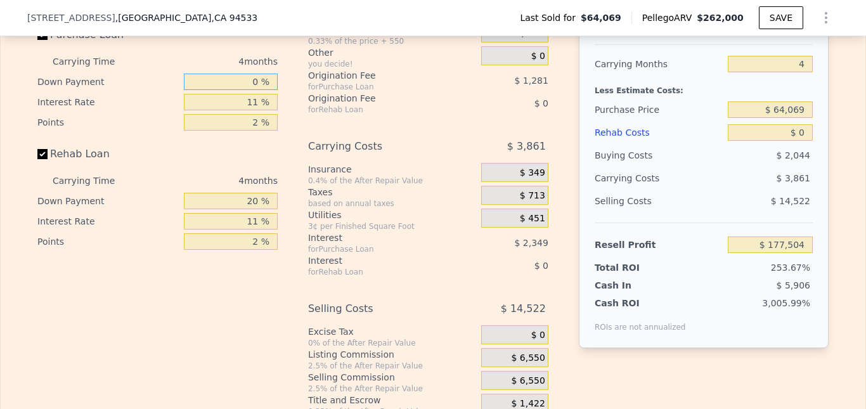
type input "0 %"
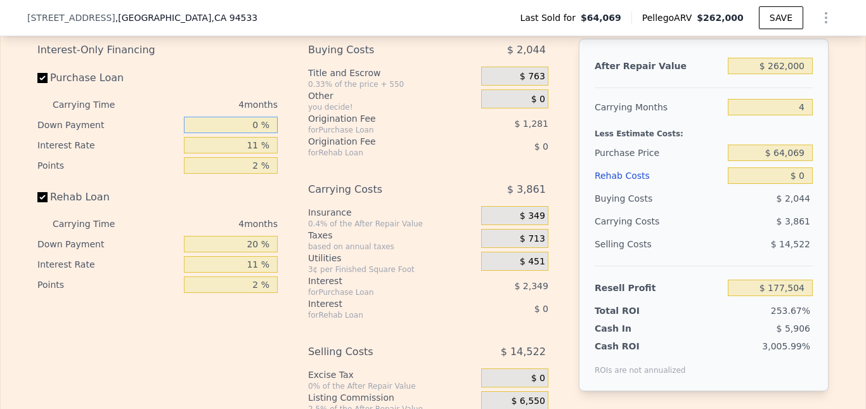
scroll to position [1597, 0]
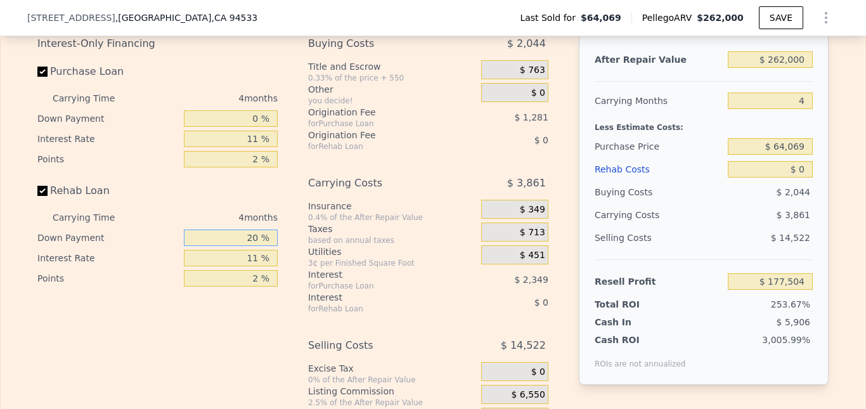
click at [254, 246] on input "20 %" at bounding box center [231, 238] width 94 height 16
type input "2 %"
type input "0 %"
click at [120, 361] on div "Interest-Only Financing Purchase Loan Carrying Time 4 months Down Payment 0 % I…" at bounding box center [162, 242] width 251 height 421
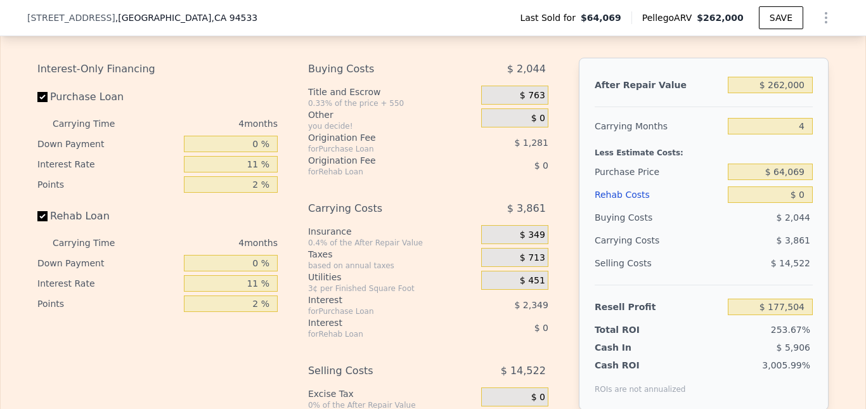
scroll to position [1560, 0]
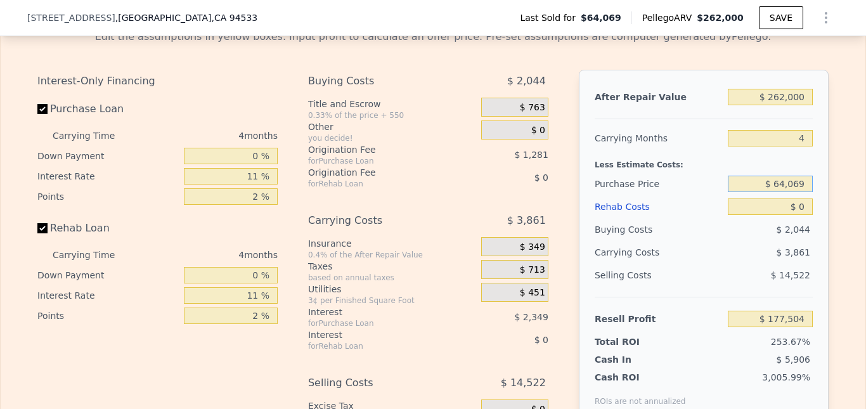
click at [783, 192] on input "$ 64,069" at bounding box center [770, 184] width 85 height 16
type input "$ 100,069"
click at [757, 287] on div "$ 14,522" at bounding box center [771, 275] width 86 height 23
type input "$ 139,344"
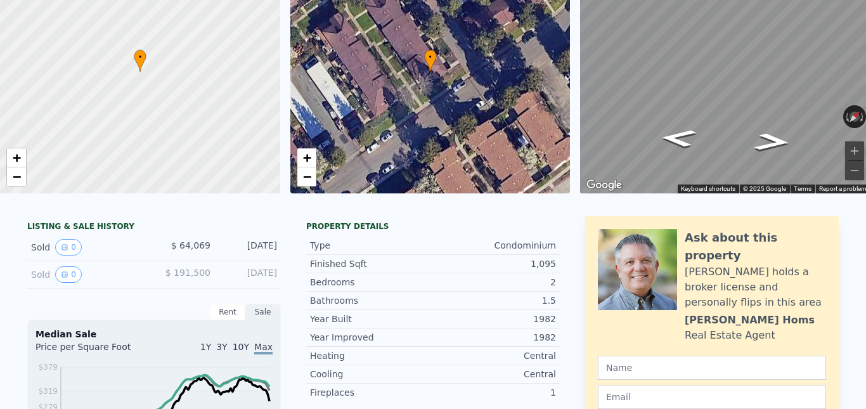
scroll to position [0, 0]
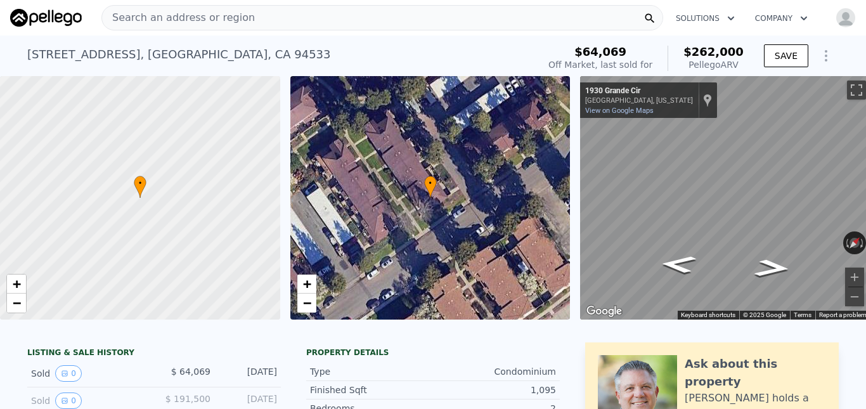
click at [820, 56] on icon "Show Options" at bounding box center [826, 55] width 15 height 15
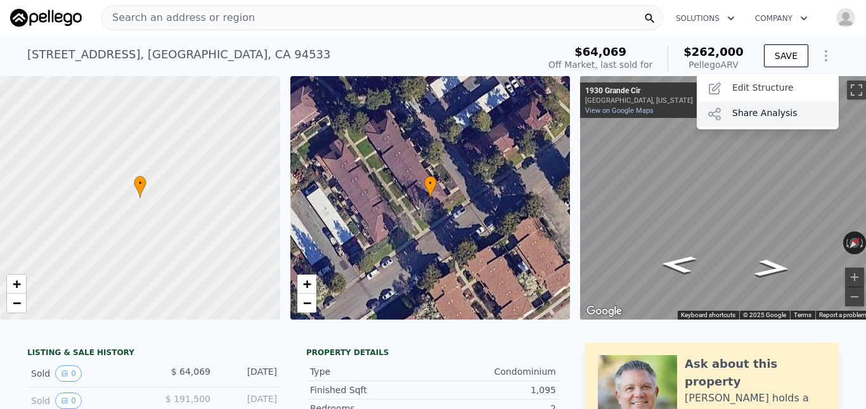
click at [743, 112] on div "Share Analysis" at bounding box center [768, 113] width 142 height 25
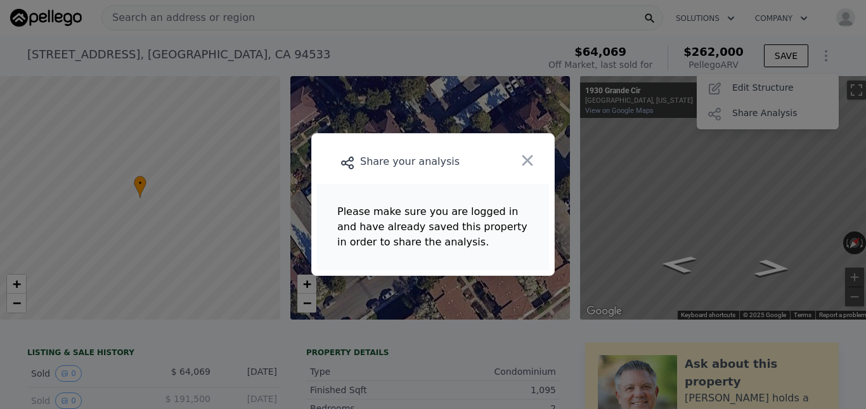
click at [412, 239] on main "Please make sure you are logged in and have already saved this property in orde…" at bounding box center [433, 227] width 232 height 86
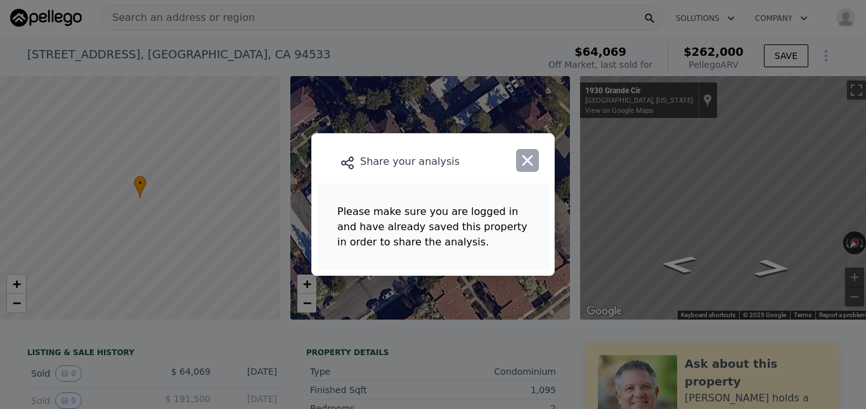
click at [529, 160] on icon "button" at bounding box center [528, 160] width 11 height 11
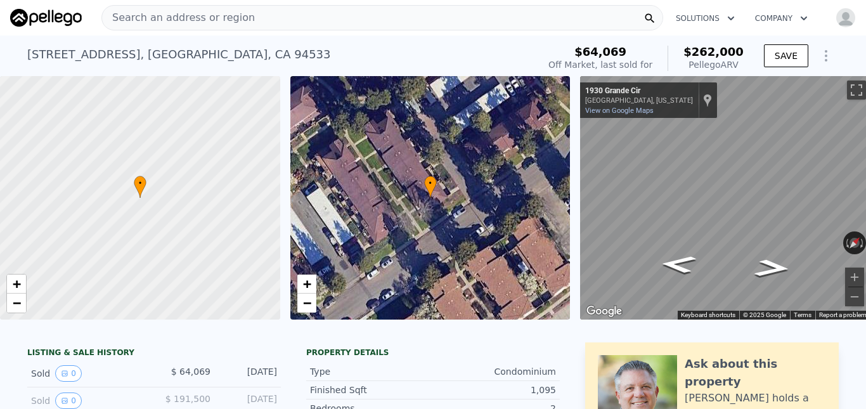
click at [840, 13] on img "button" at bounding box center [846, 18] width 20 height 20
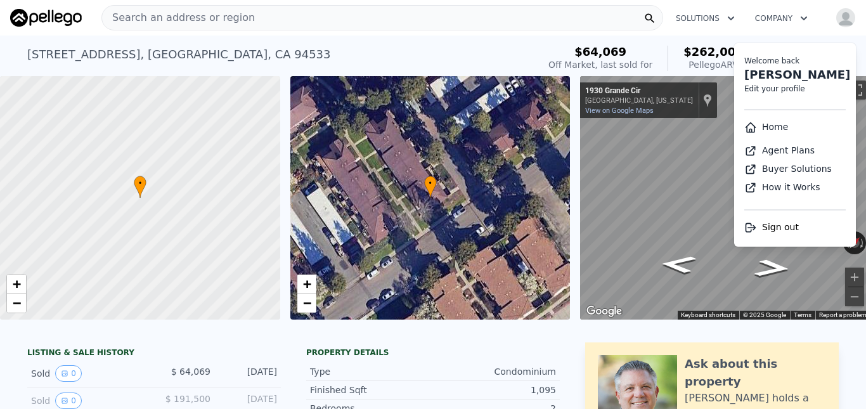
click at [753, 125] on link "Home" at bounding box center [767, 127] width 44 height 10
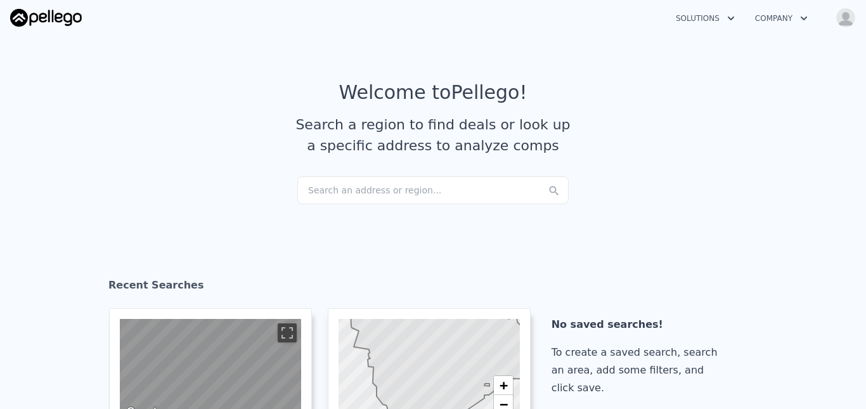
checkbox input "true"
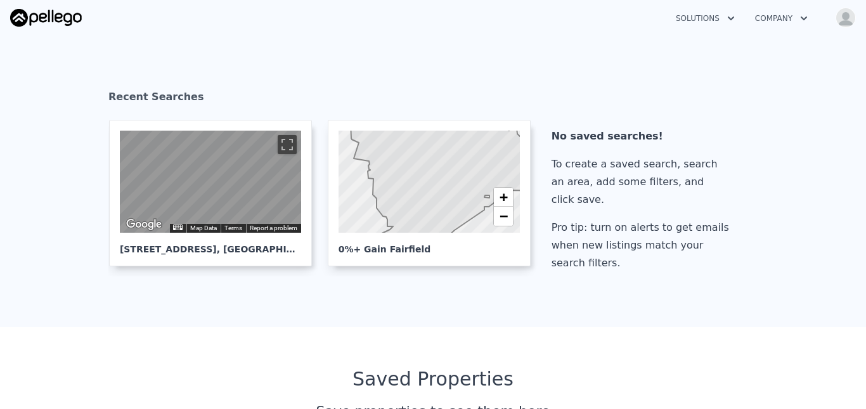
scroll to position [192, 0]
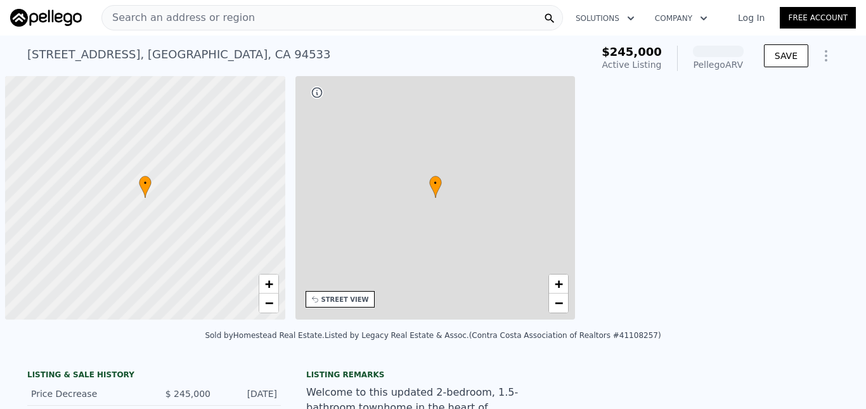
scroll to position [0, 5]
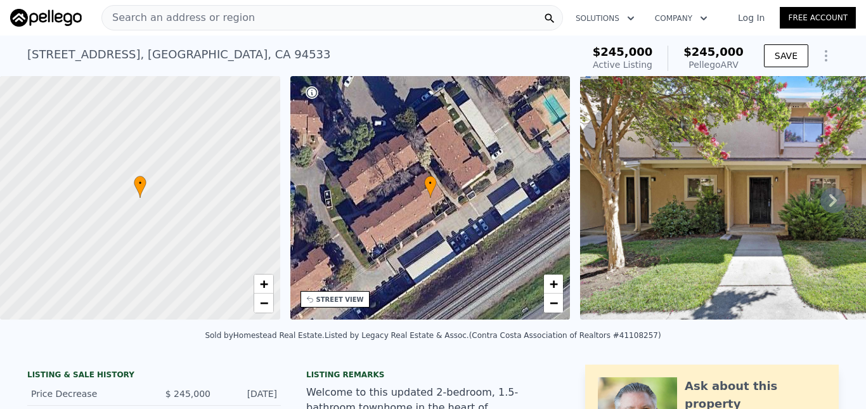
click at [821, 206] on icon at bounding box center [833, 200] width 25 height 25
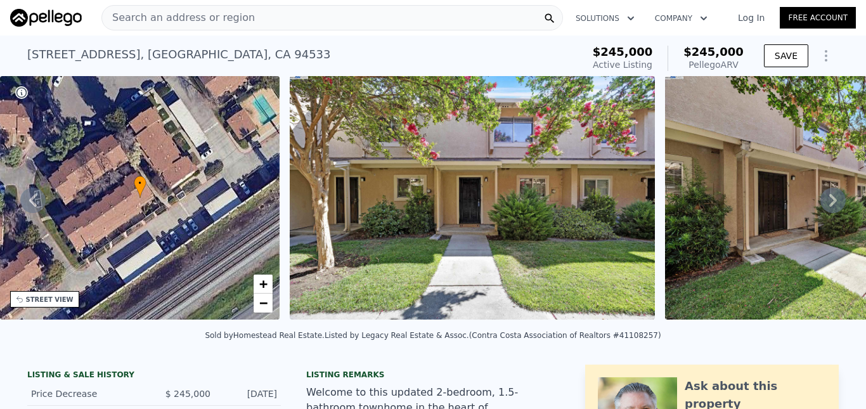
click at [821, 206] on icon at bounding box center [833, 200] width 25 height 25
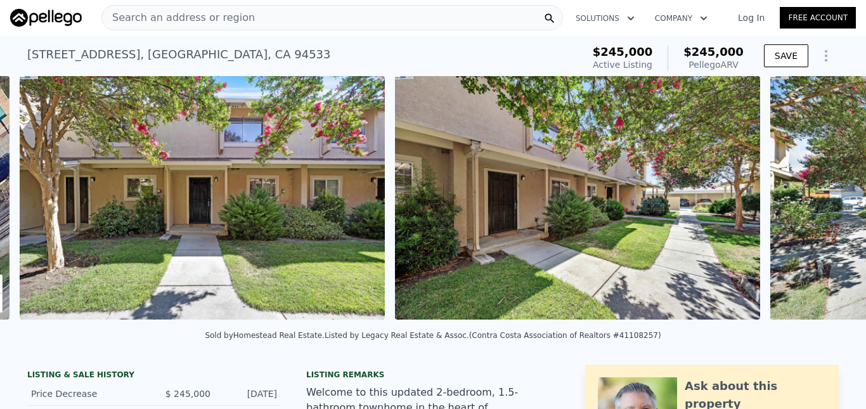
scroll to position [0, 580]
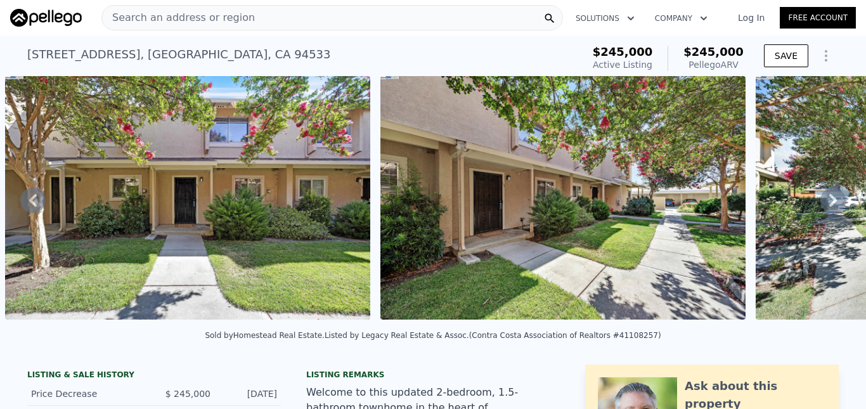
click at [821, 206] on div "• + − • + − STREET VIEW Loading... SATELLITE VIEW" at bounding box center [433, 200] width 866 height 248
click at [821, 206] on icon at bounding box center [833, 200] width 25 height 25
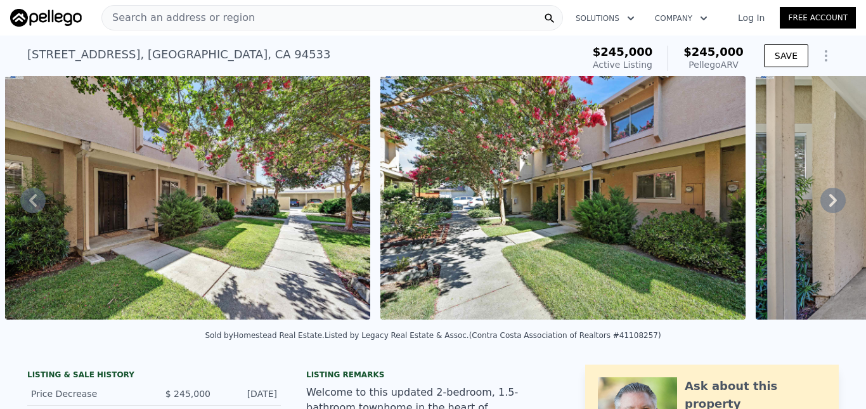
click at [821, 206] on icon at bounding box center [833, 200] width 25 height 25
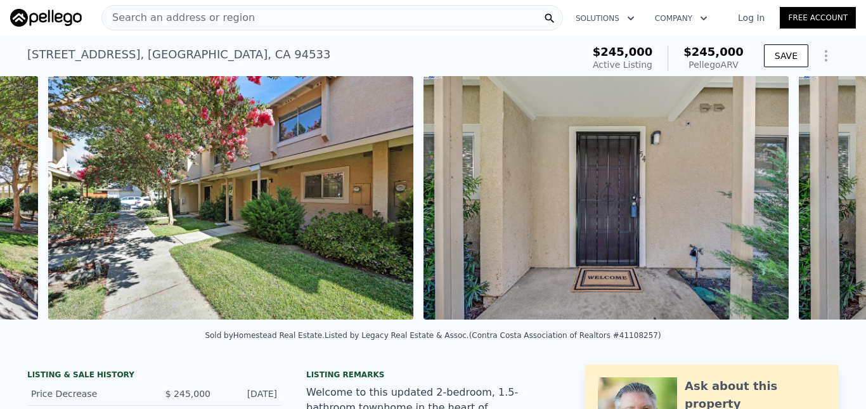
scroll to position [0, 1331]
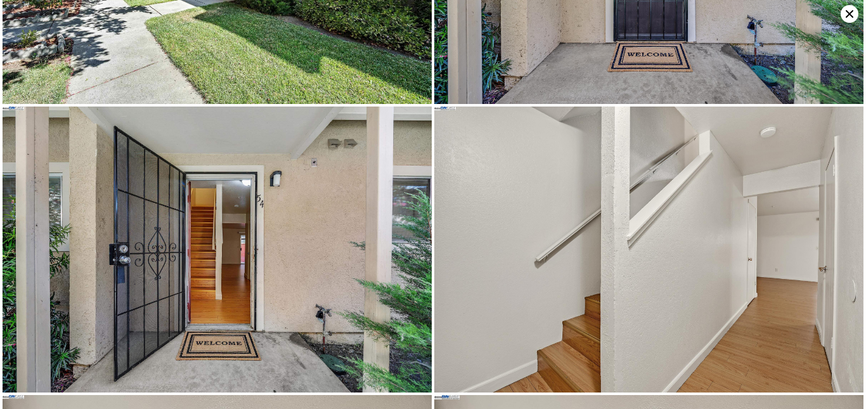
scroll to position [572, 0]
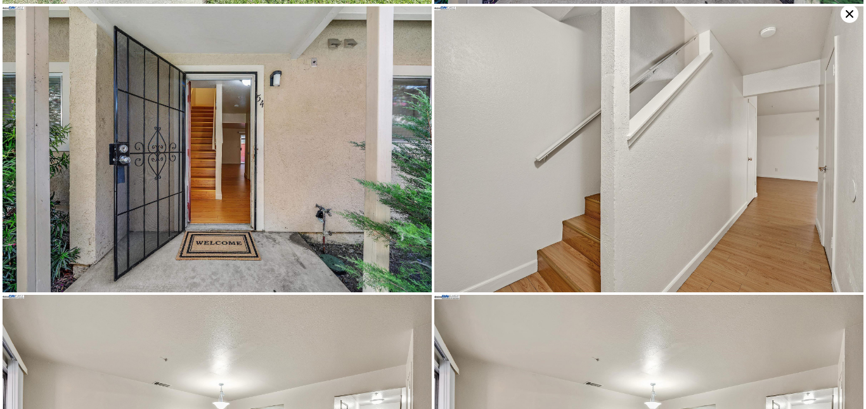
click at [821, 206] on img at bounding box center [649, 149] width 429 height 286
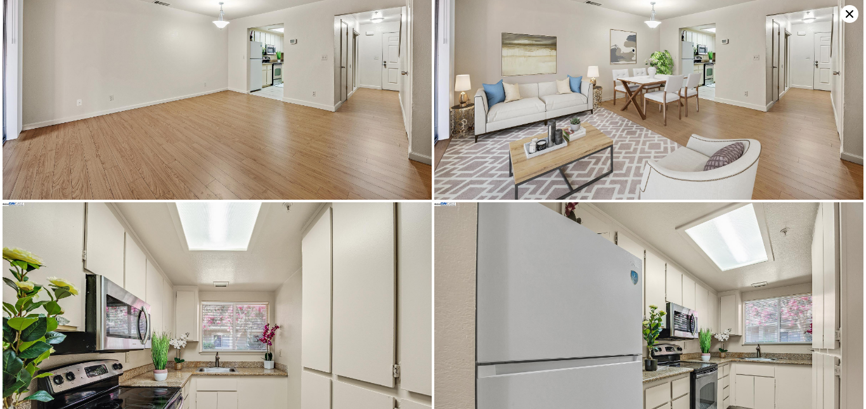
scroll to position [0, 0]
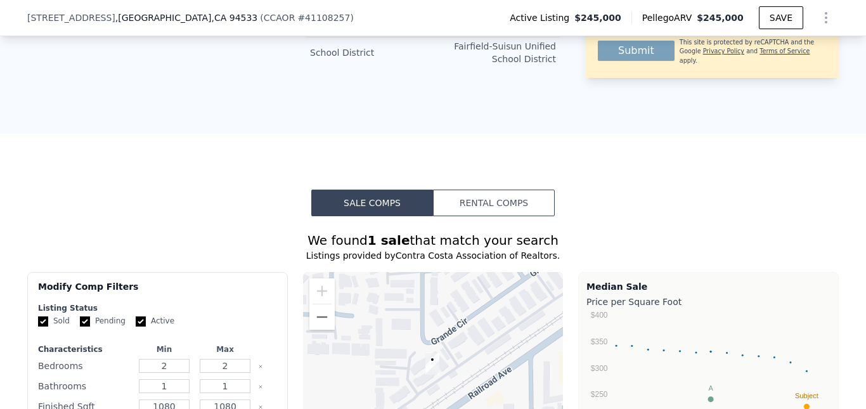
scroll to position [752, 0]
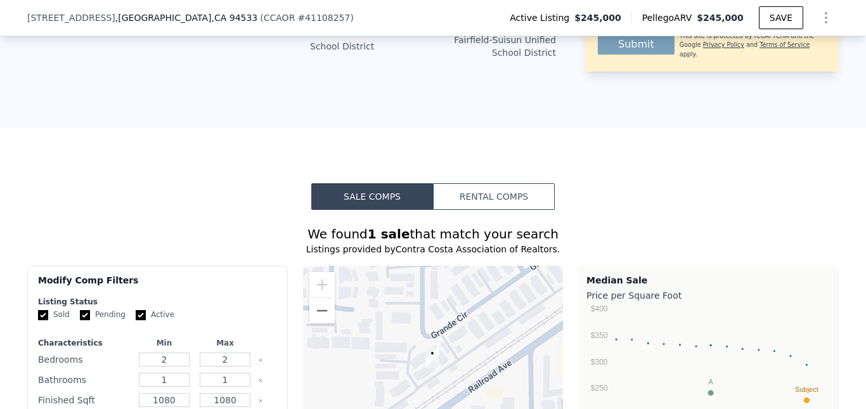
click at [465, 204] on button "Rental Comps" at bounding box center [494, 196] width 122 height 27
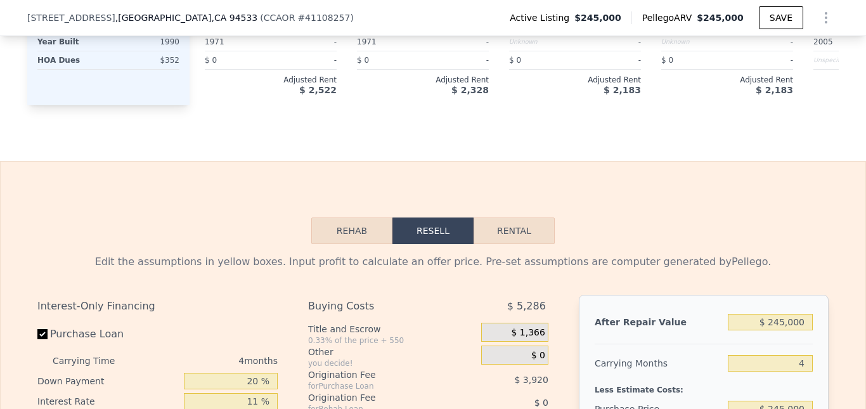
scroll to position [1547, 0]
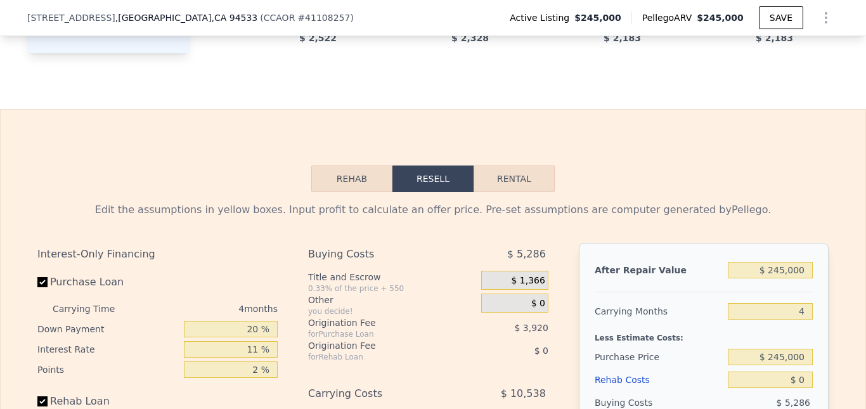
click at [344, 192] on button "Rehab" at bounding box center [351, 179] width 81 height 27
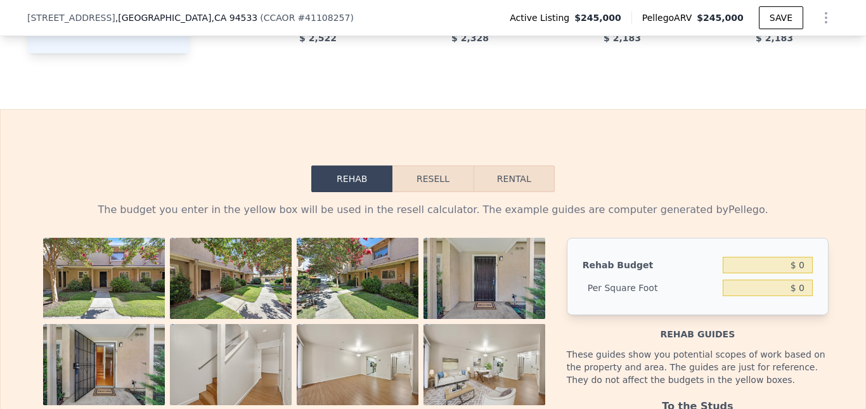
click at [500, 192] on button "Rental" at bounding box center [514, 179] width 81 height 27
select select "30"
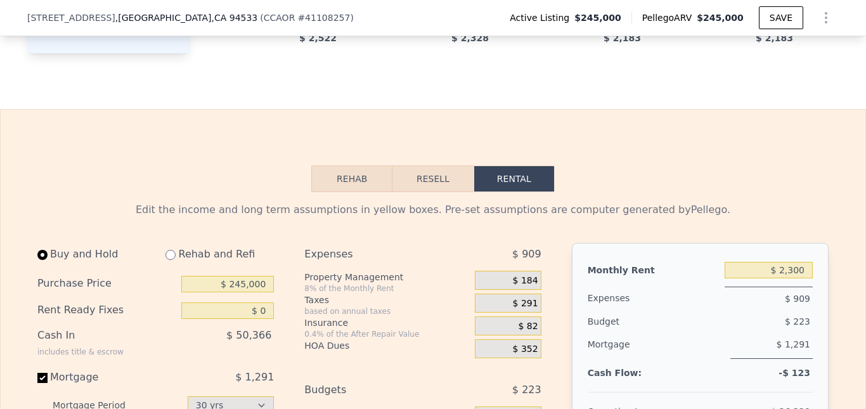
click at [431, 192] on button "Resell" at bounding box center [433, 179] width 81 height 27
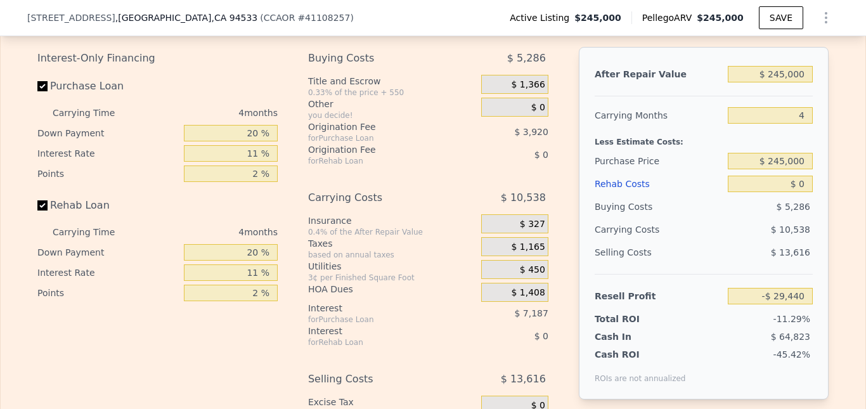
scroll to position [1750, 0]
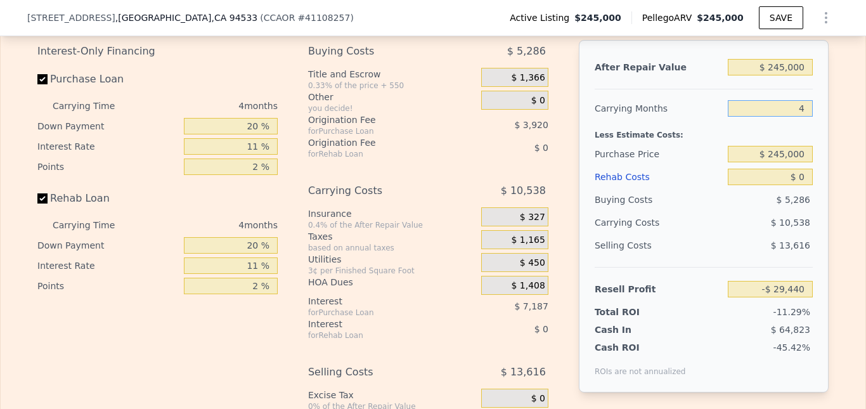
click at [799, 117] on input "4" at bounding box center [770, 108] width 85 height 16
type input "6"
type input "-$ 34,707"
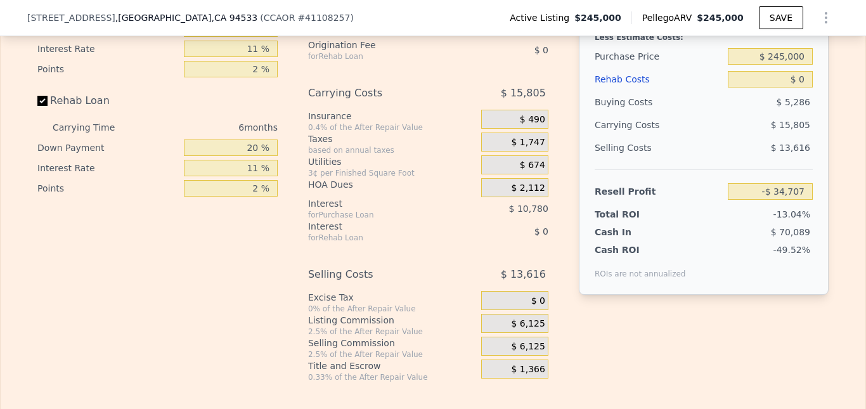
scroll to position [1697, 0]
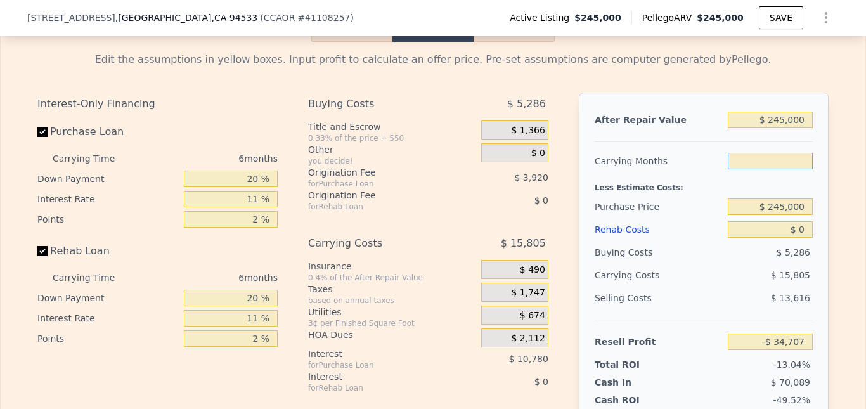
type input "4"
type input "-$ 29,440"
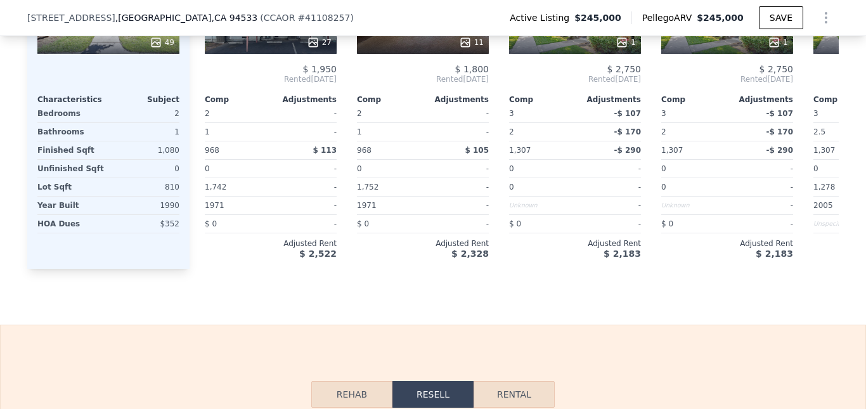
scroll to position [1586, 0]
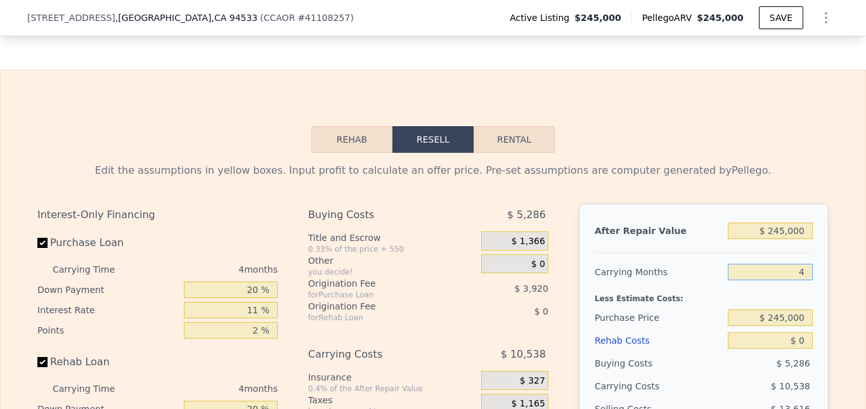
click at [501, 153] on button "Rental" at bounding box center [514, 139] width 81 height 27
select select "30"
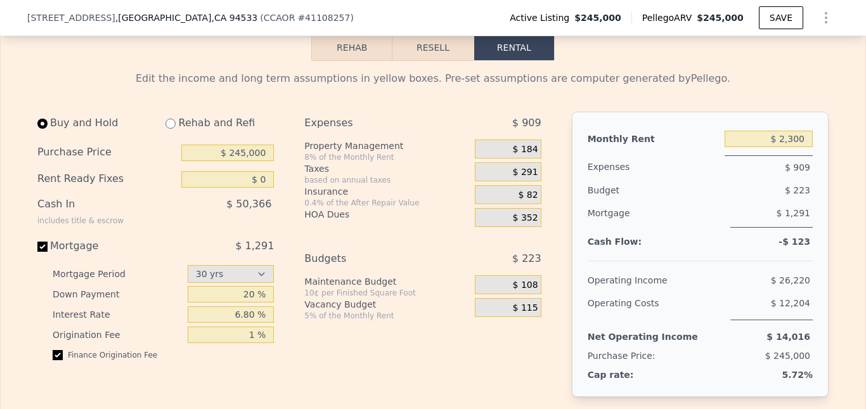
scroll to position [1714, 0]
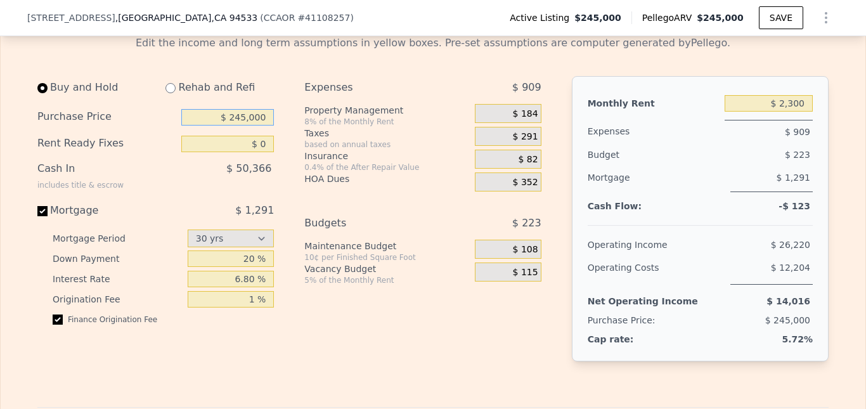
click at [244, 126] on input "$ 245,000" at bounding box center [227, 117] width 93 height 16
type input "$ 220,000"
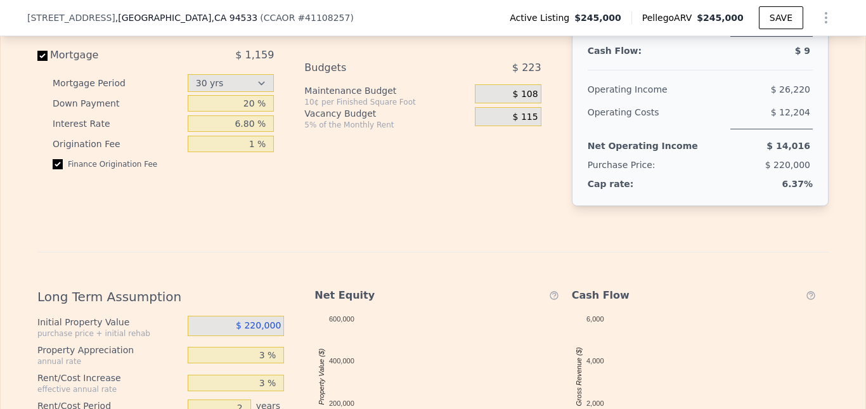
scroll to position [1559, 0]
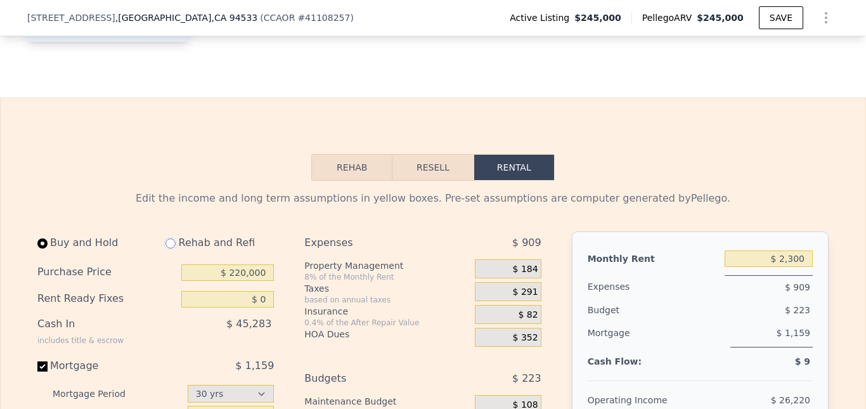
click at [166, 249] on input "radio" at bounding box center [171, 244] width 10 height 10
radio input "true"
select select "30"
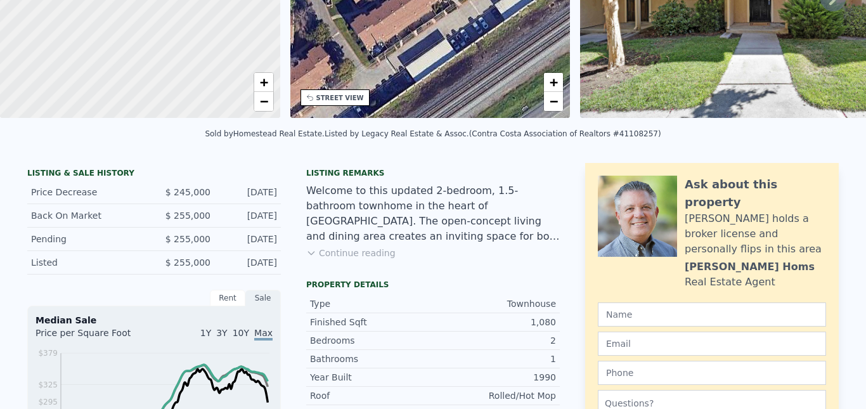
scroll to position [0, 0]
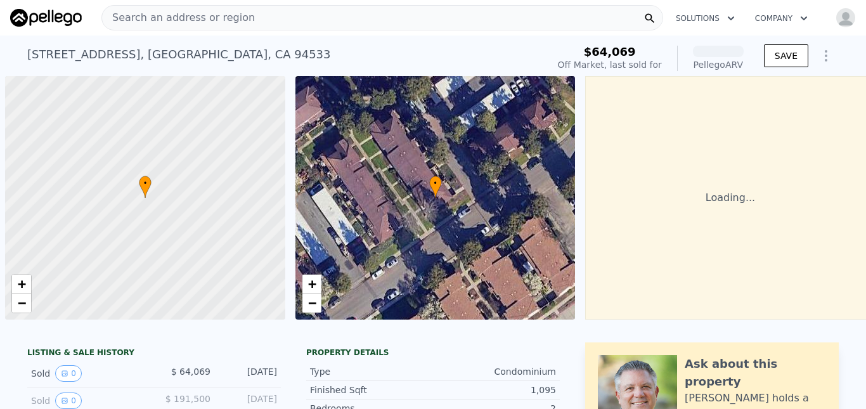
scroll to position [0, 5]
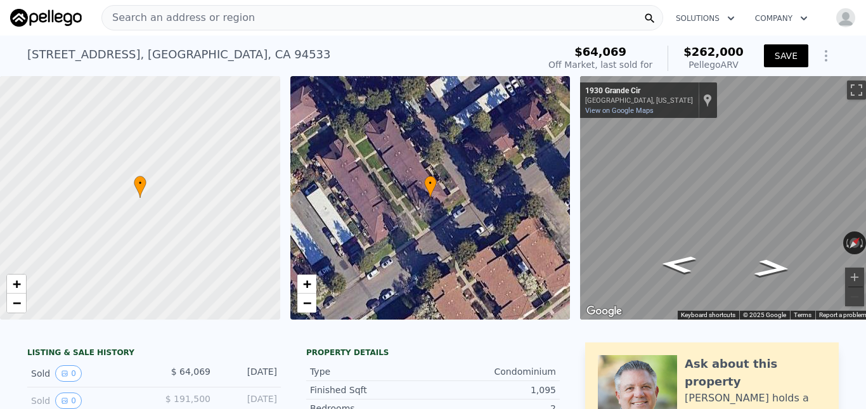
click at [775, 59] on button "SAVE" at bounding box center [786, 55] width 44 height 23
click at [725, 16] on icon "button" at bounding box center [731, 18] width 13 height 15
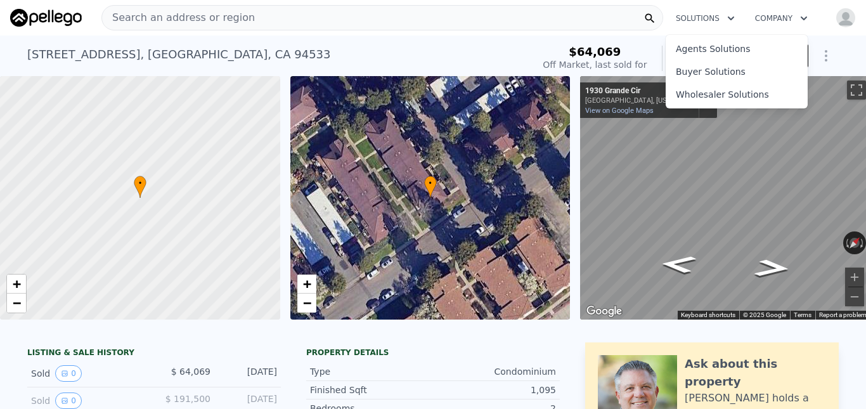
click at [725, 16] on icon "button" at bounding box center [731, 18] width 13 height 15
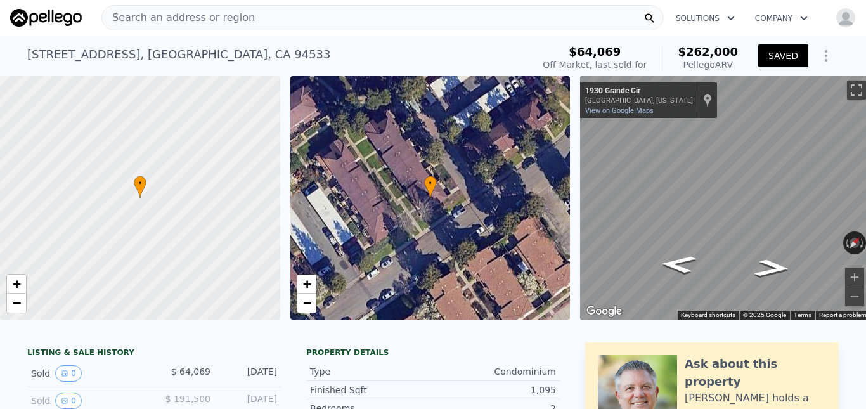
click at [785, 13] on button "Company" at bounding box center [781, 18] width 73 height 23
click at [826, 55] on icon "Show Options" at bounding box center [826, 56] width 1 height 10
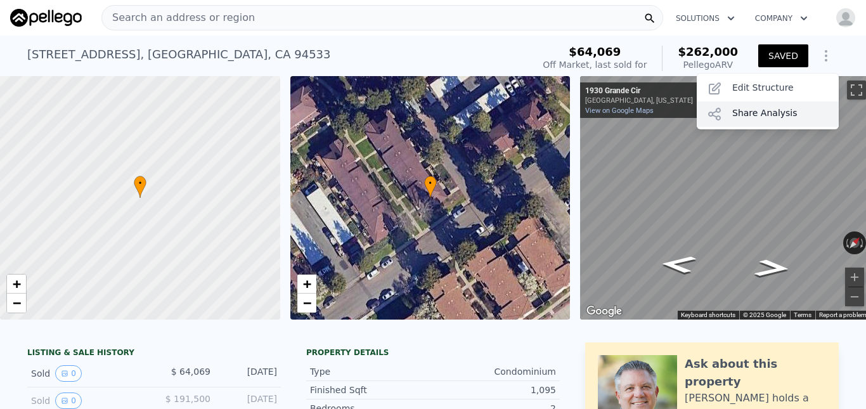
click at [768, 112] on div "Share Analysis" at bounding box center [768, 113] width 142 height 25
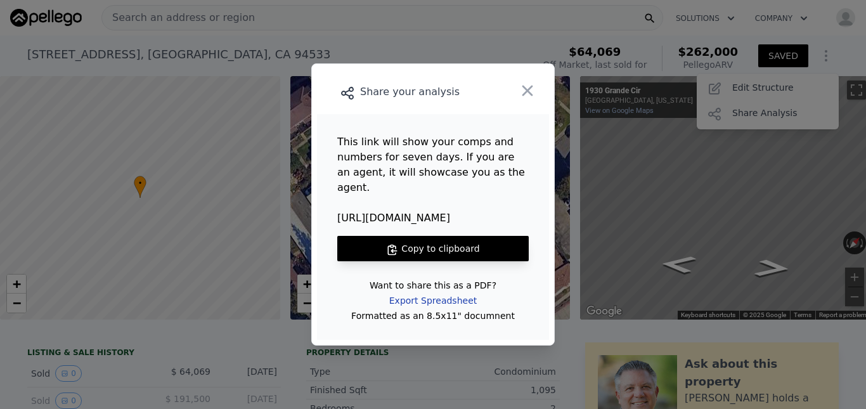
click at [438, 289] on div "Export Spreadsheet" at bounding box center [433, 300] width 108 height 23
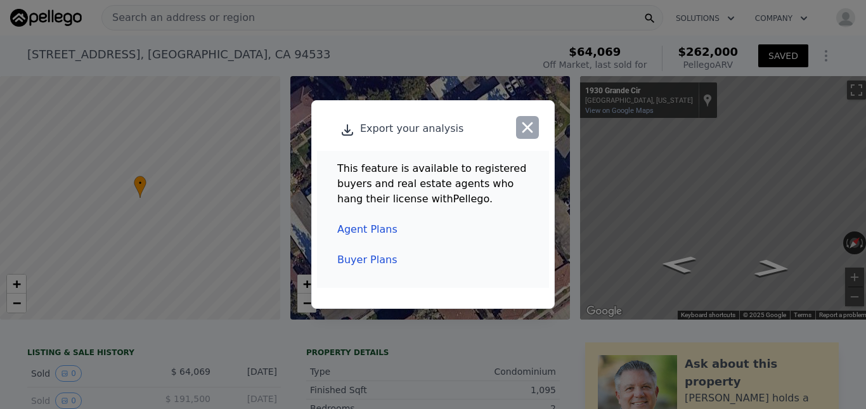
click at [527, 127] on icon "button" at bounding box center [528, 127] width 11 height 11
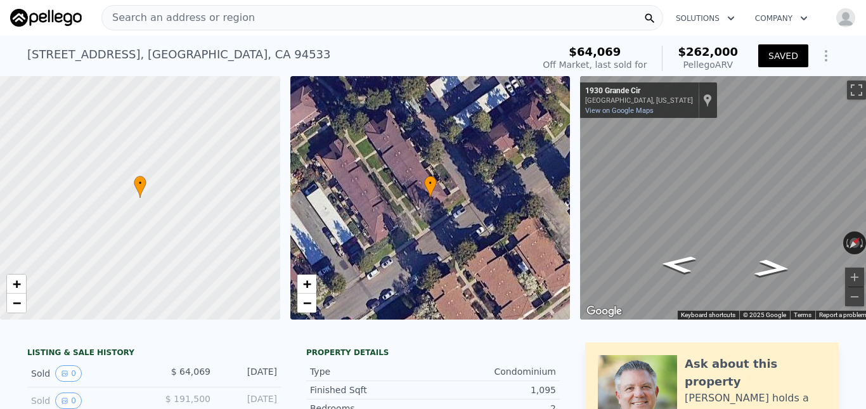
click at [772, 21] on button "Company" at bounding box center [781, 18] width 73 height 23
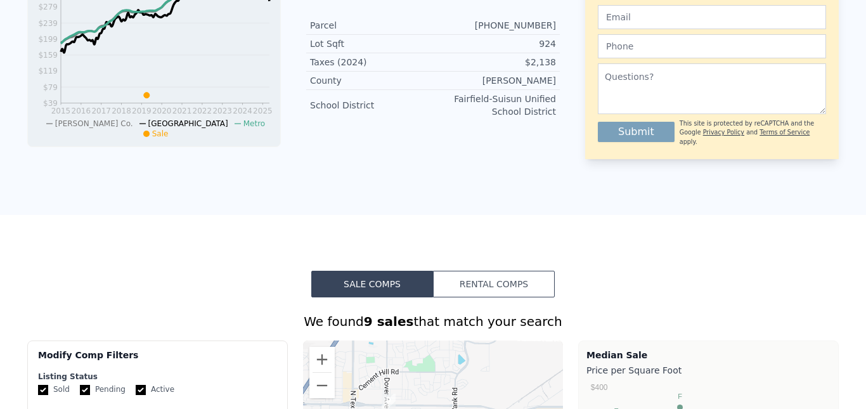
scroll to position [0, 0]
